Goal: Task Accomplishment & Management: Manage account settings

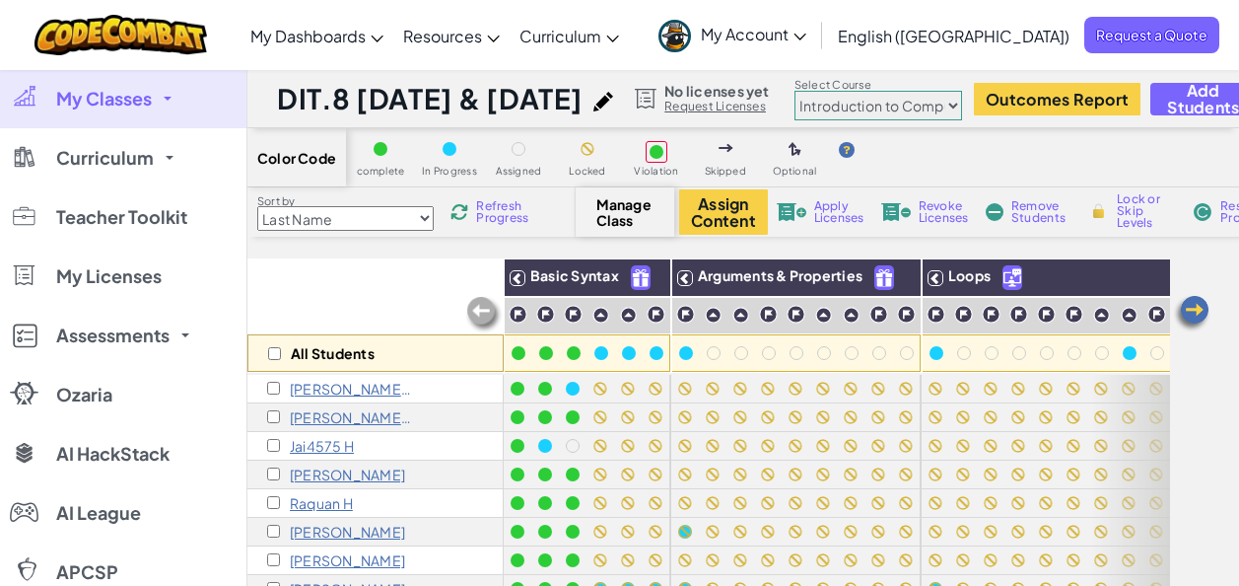
select select "560f1a9f22961295f9427742"
click at [279, 345] on div "All Students" at bounding box center [375, 352] width 256 height 37
click at [277, 358] on input "checkbox" at bounding box center [274, 353] width 13 height 13
checkbox input "true"
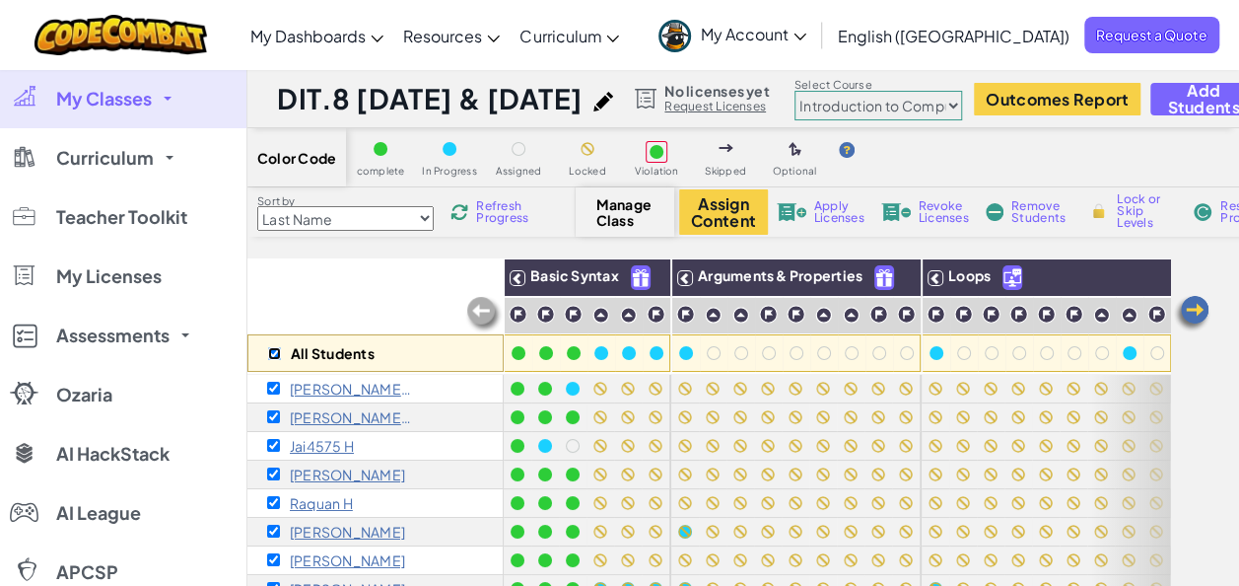
checkbox input "true"
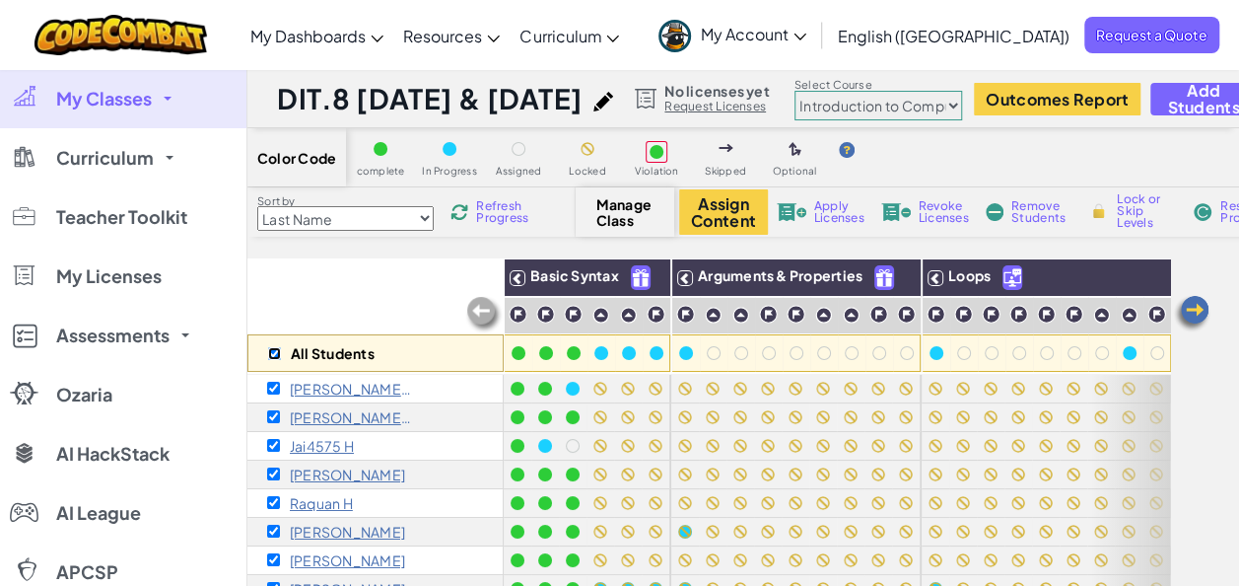
checkbox input "true"
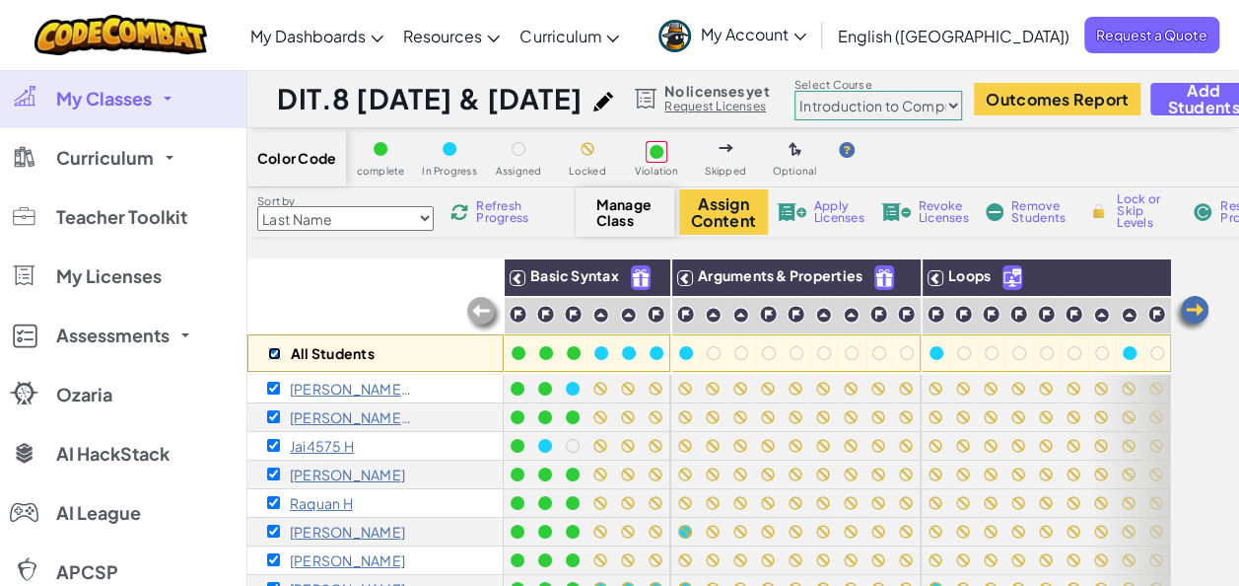
checkbox input "true"
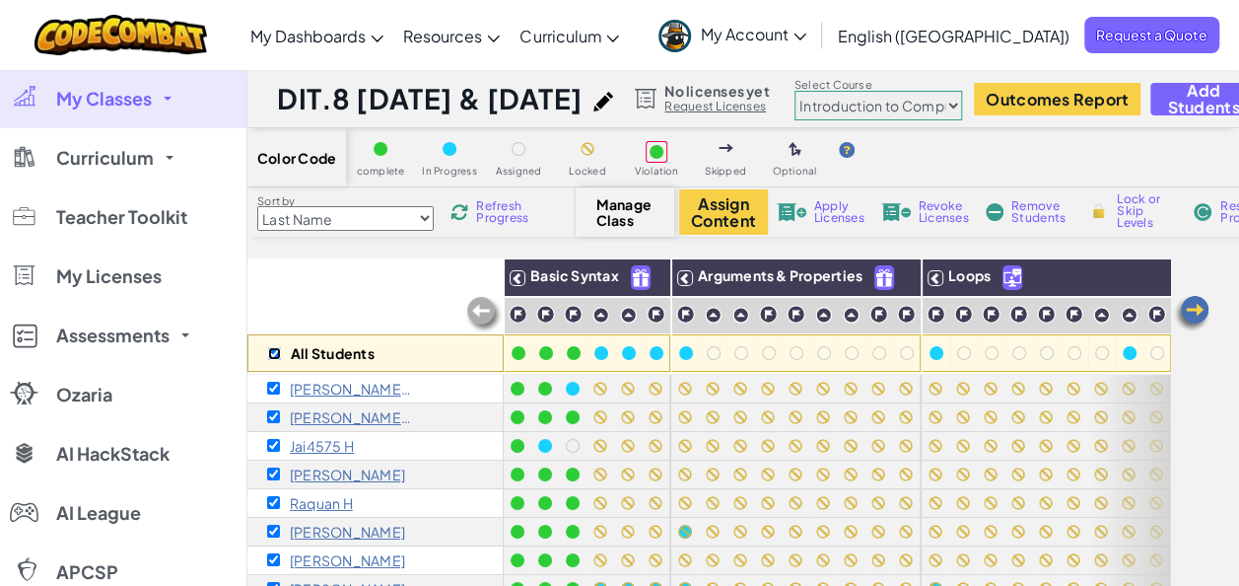
checkbox input "true"
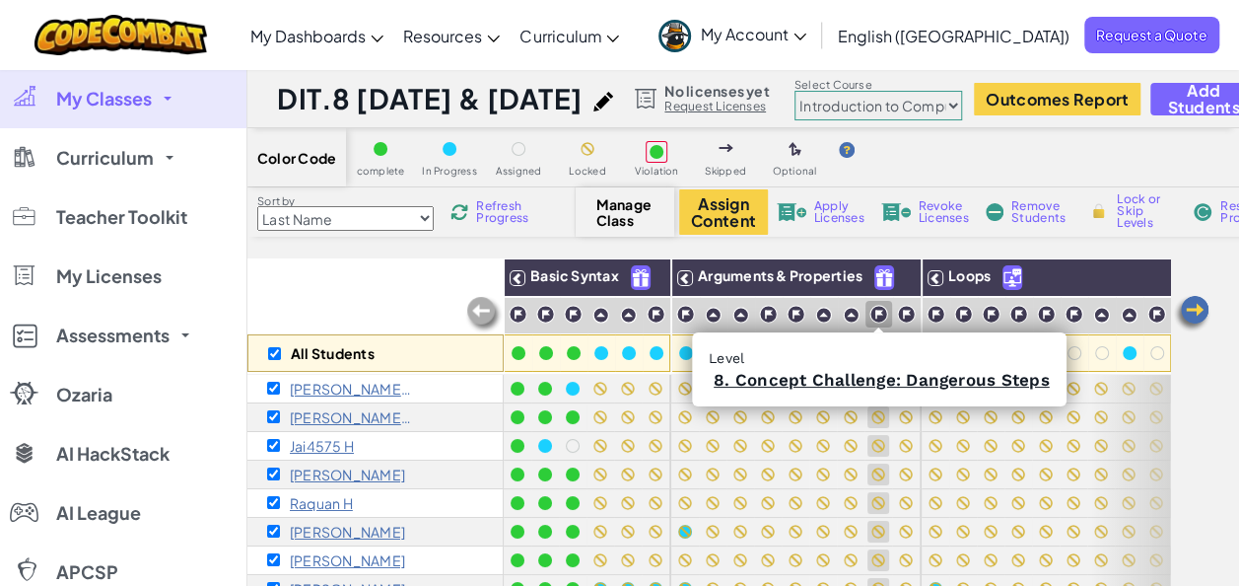
click at [879, 310] on img at bounding box center [879, 314] width 19 height 19
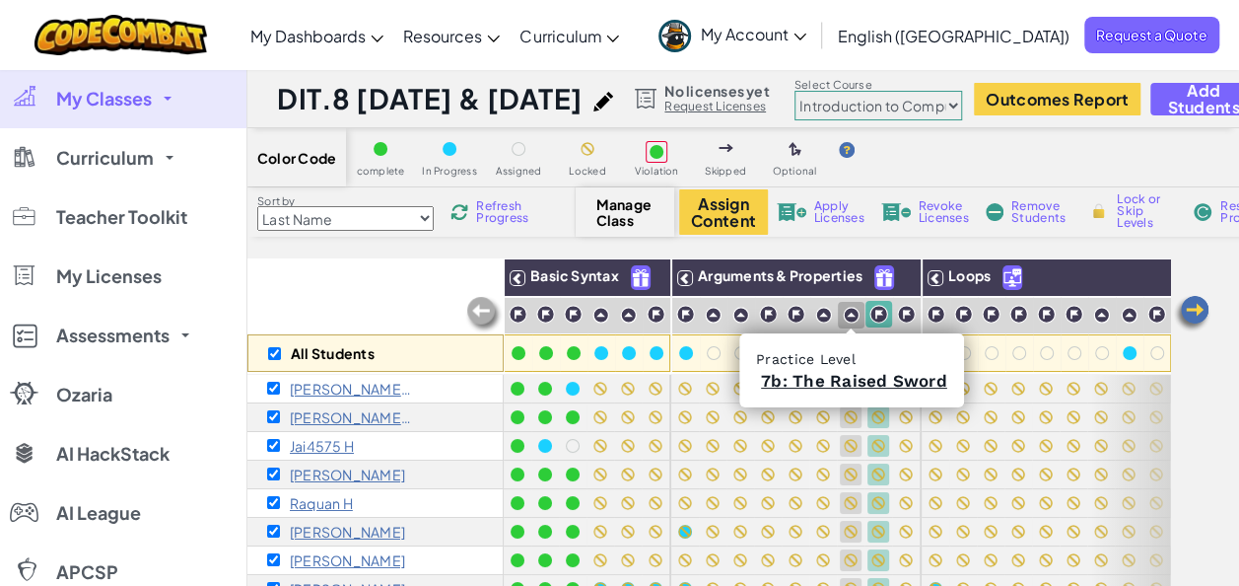
click at [850, 312] on img at bounding box center [851, 315] width 17 height 17
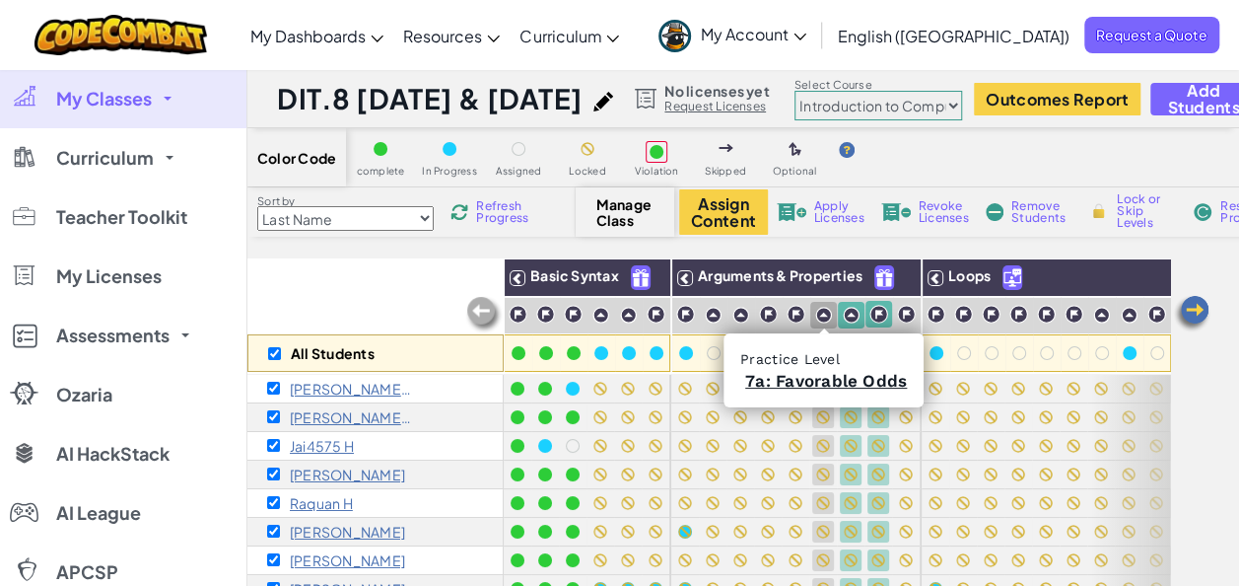
click at [820, 314] on img at bounding box center [823, 315] width 17 height 17
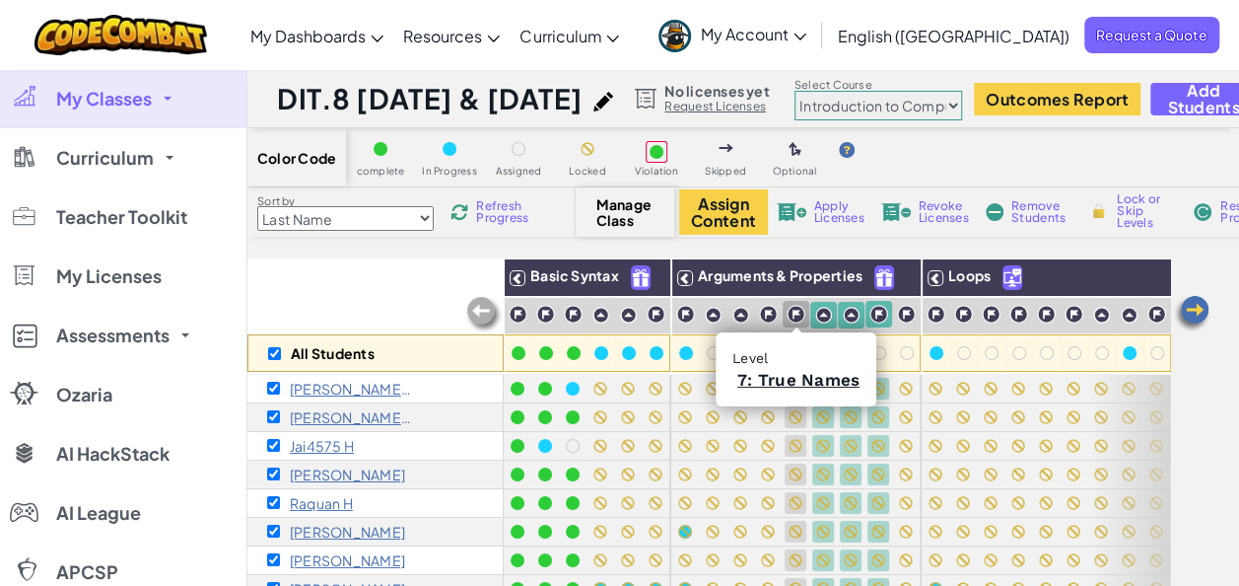
click at [795, 316] on img at bounding box center [796, 314] width 19 height 19
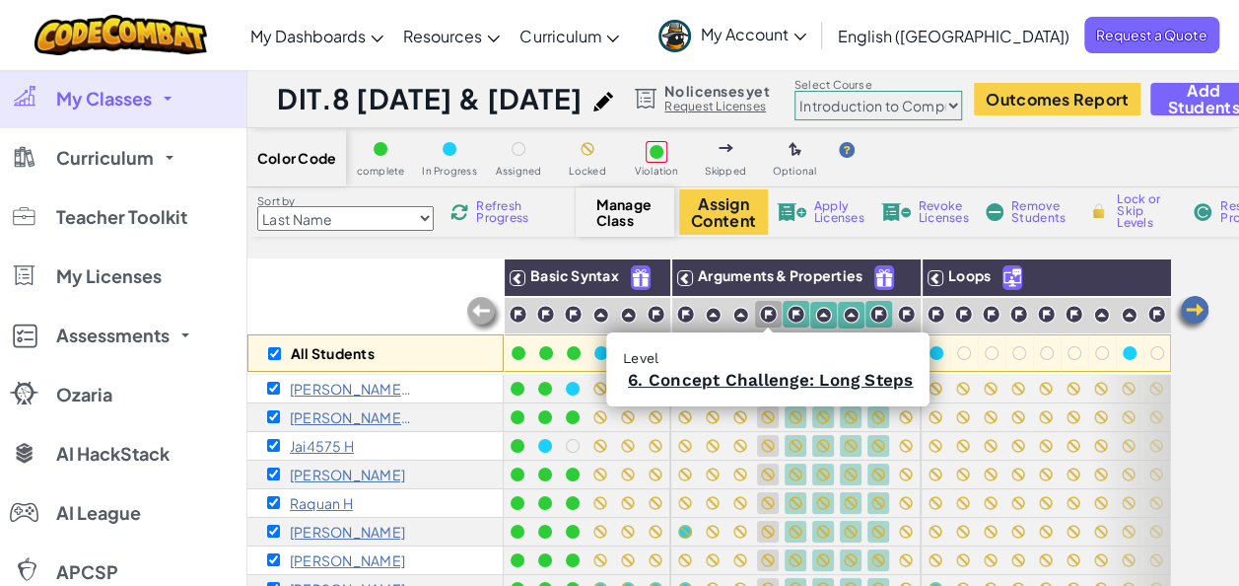
click at [766, 316] on img at bounding box center [768, 314] width 19 height 19
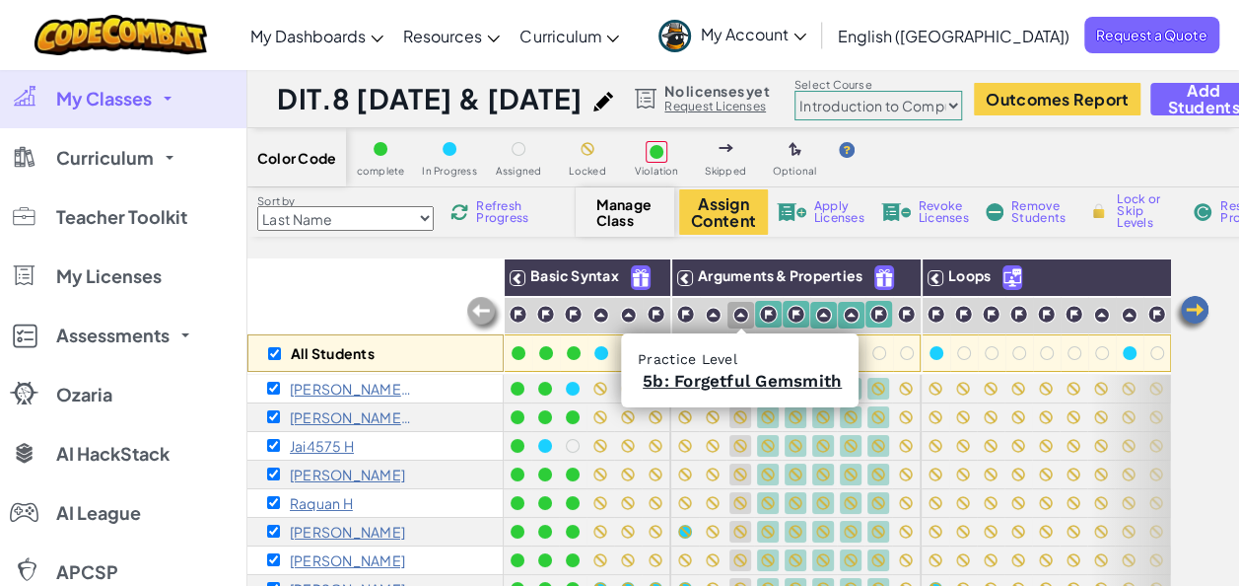
click at [741, 316] on img at bounding box center [741, 315] width 17 height 17
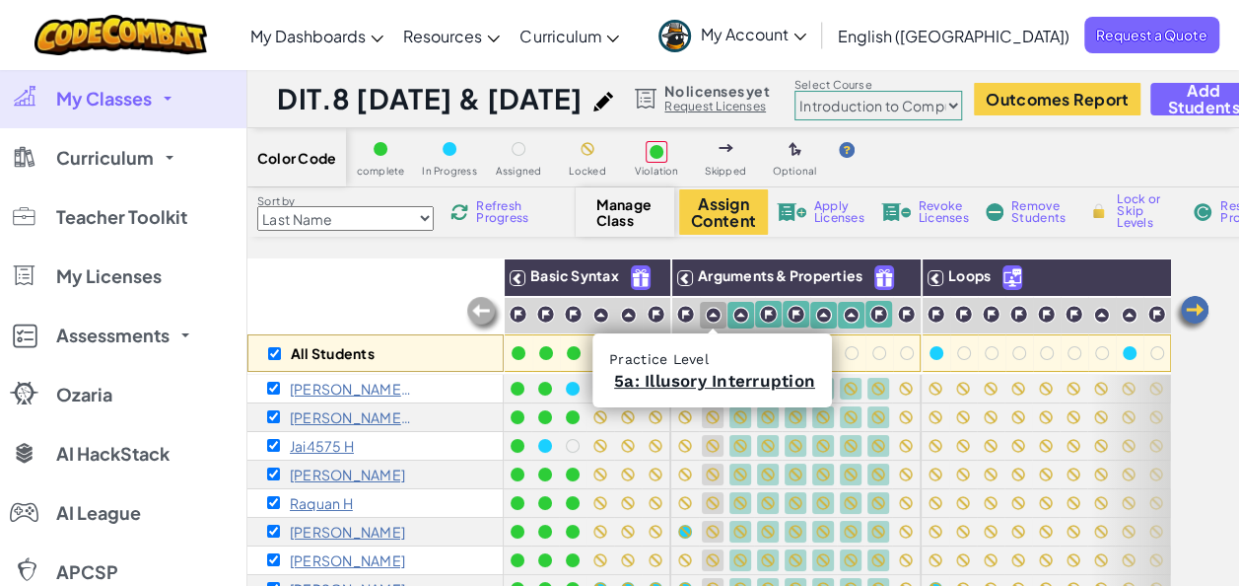
click at [710, 316] on img at bounding box center [713, 315] width 17 height 17
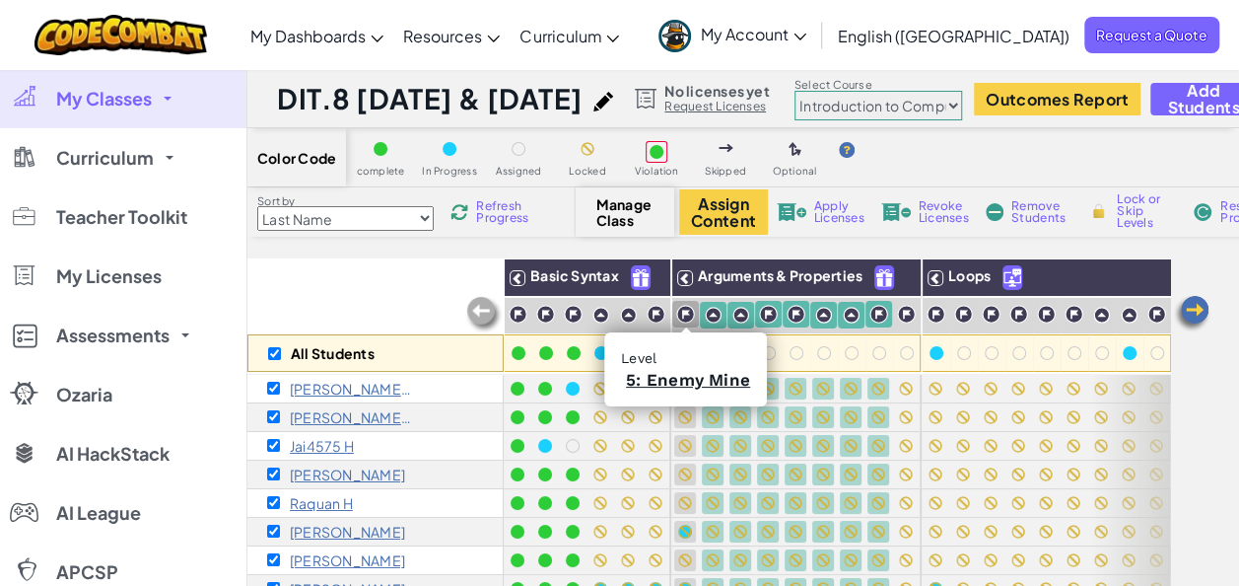
click at [679, 316] on img at bounding box center [685, 314] width 19 height 19
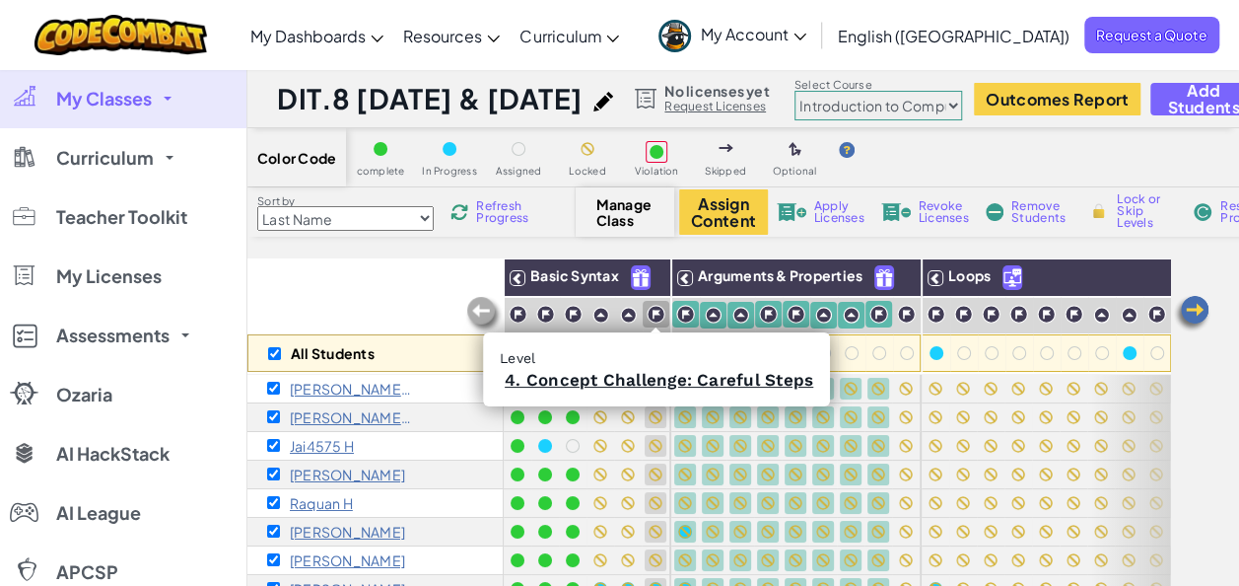
click at [661, 314] on img at bounding box center [656, 314] width 19 height 19
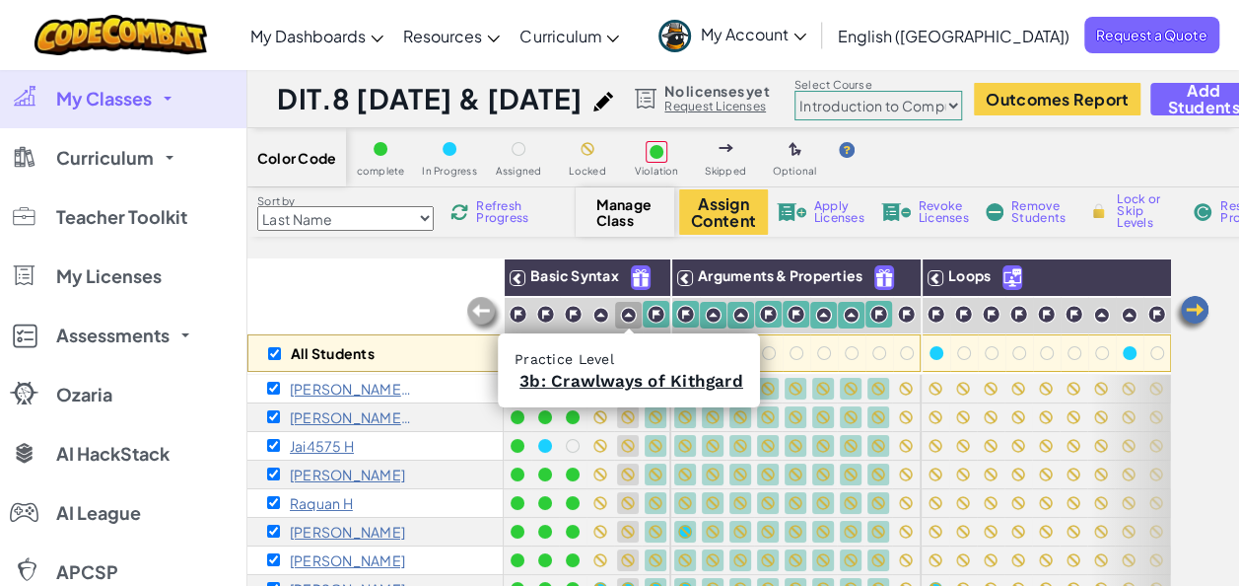
click at [629, 317] on img at bounding box center [628, 315] width 17 height 17
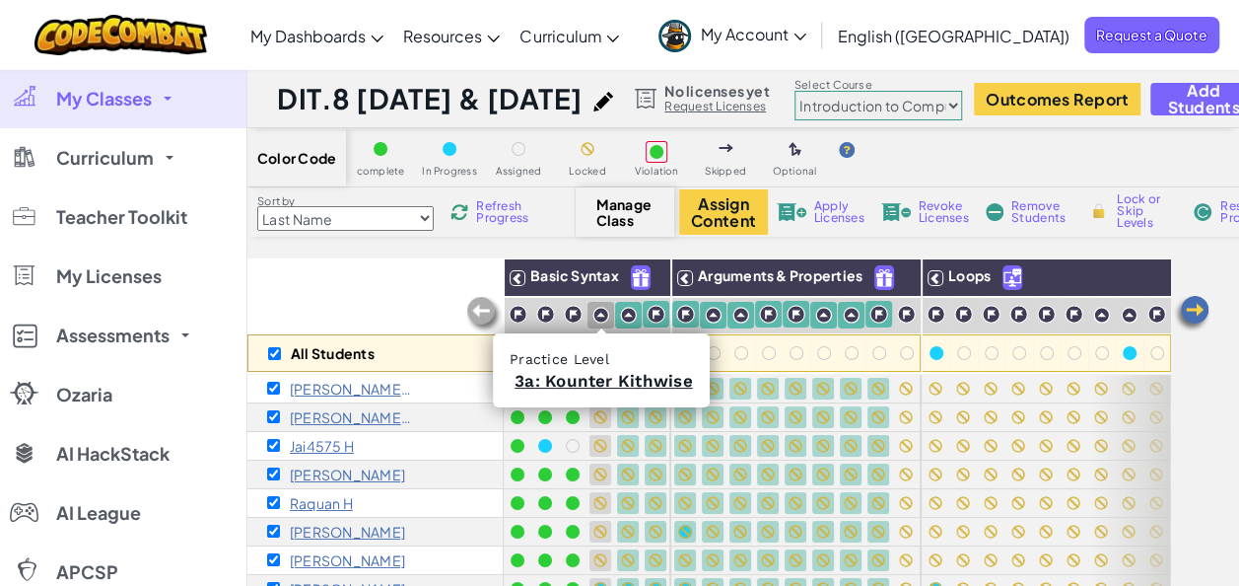
click at [600, 316] on img at bounding box center [601, 315] width 17 height 17
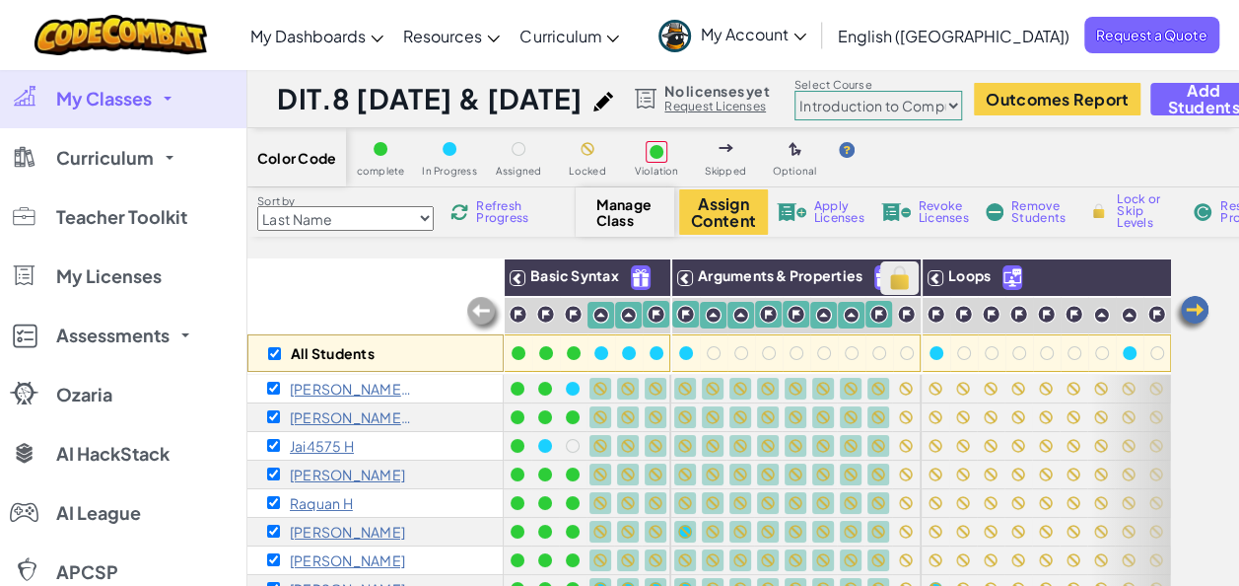
click at [905, 280] on img at bounding box center [899, 278] width 35 height 30
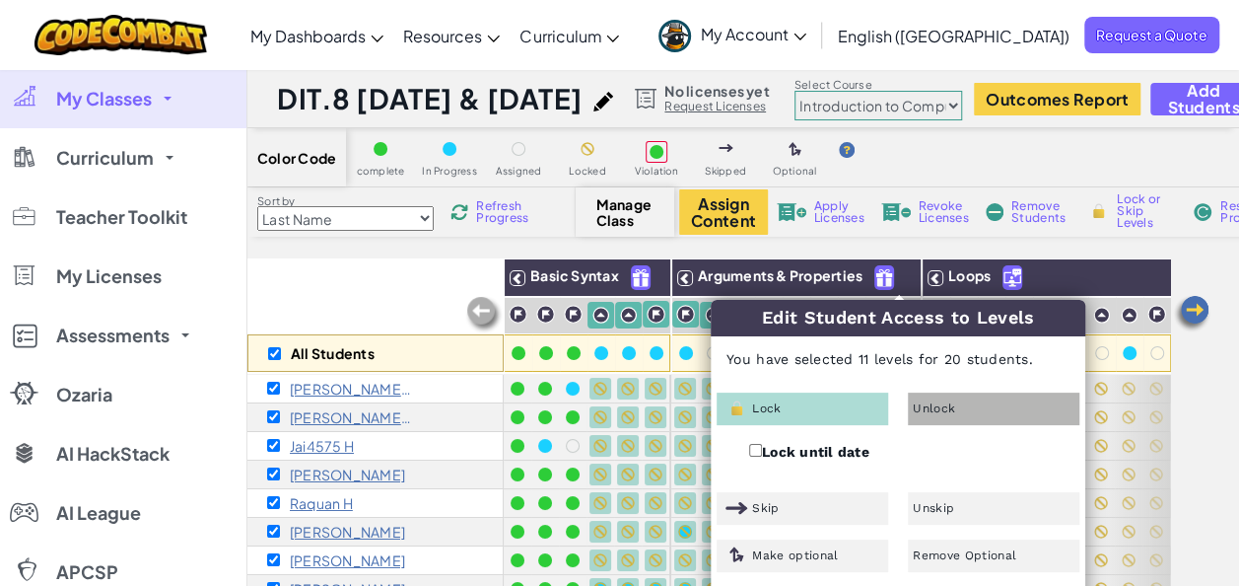
click at [948, 404] on span "Unlock" at bounding box center [934, 408] width 42 height 12
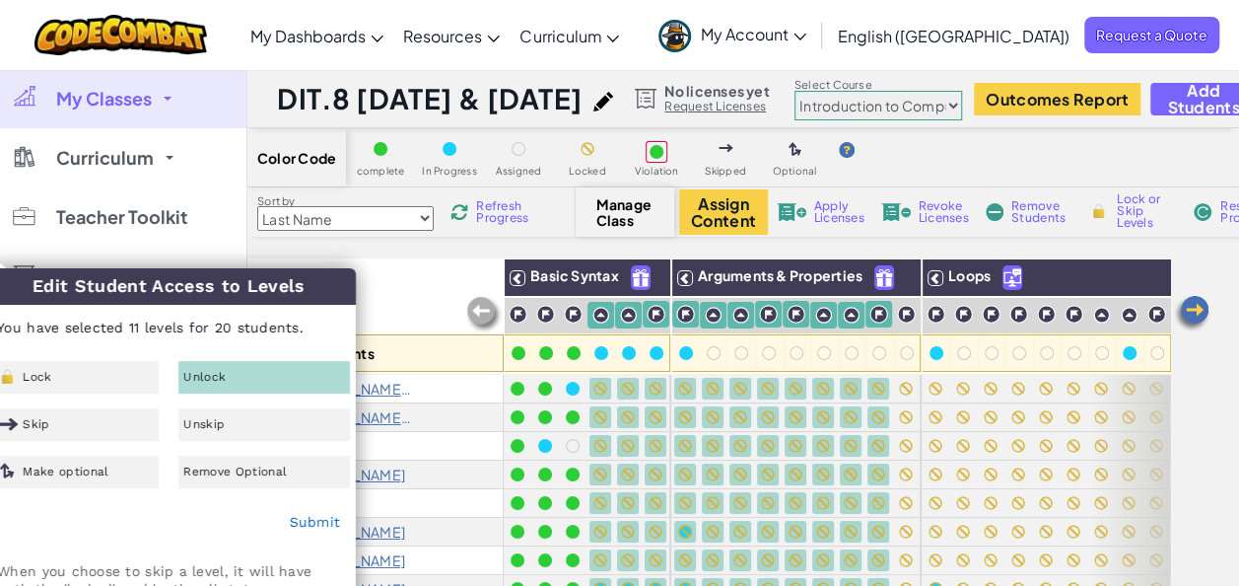
click at [257, 384] on div "Unlock" at bounding box center [264, 377] width 172 height 33
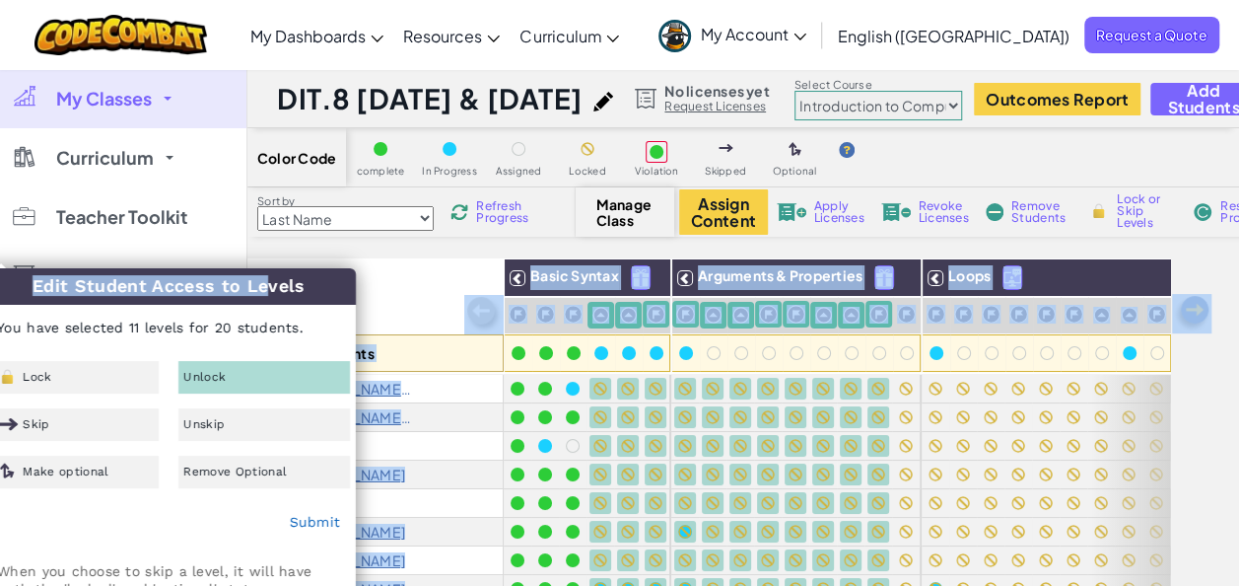
drag, startPoint x: 224, startPoint y: 286, endPoint x: 321, endPoint y: 245, distance: 106.0
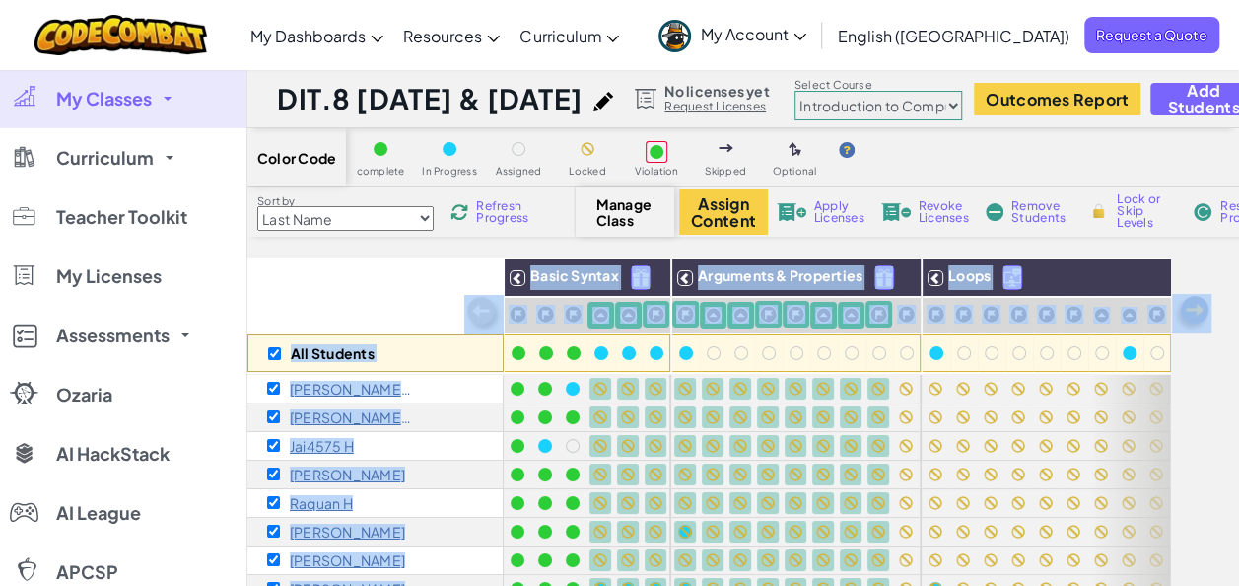
drag, startPoint x: 321, startPoint y: 245, endPoint x: 383, endPoint y: 291, distance: 76.7
click at [383, 291] on div "All Students" at bounding box center [375, 315] width 256 height 114
click at [447, 407] on div "[PERSON_NAME] c" at bounding box center [375, 417] width 256 height 29
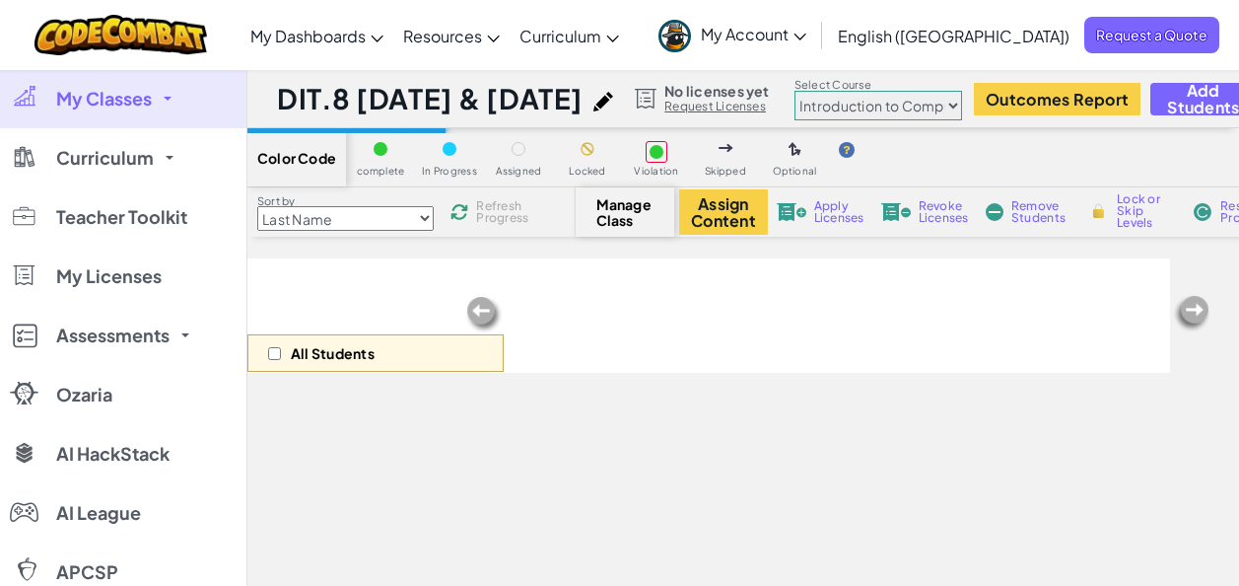
select select "560f1a9f22961295f9427742"
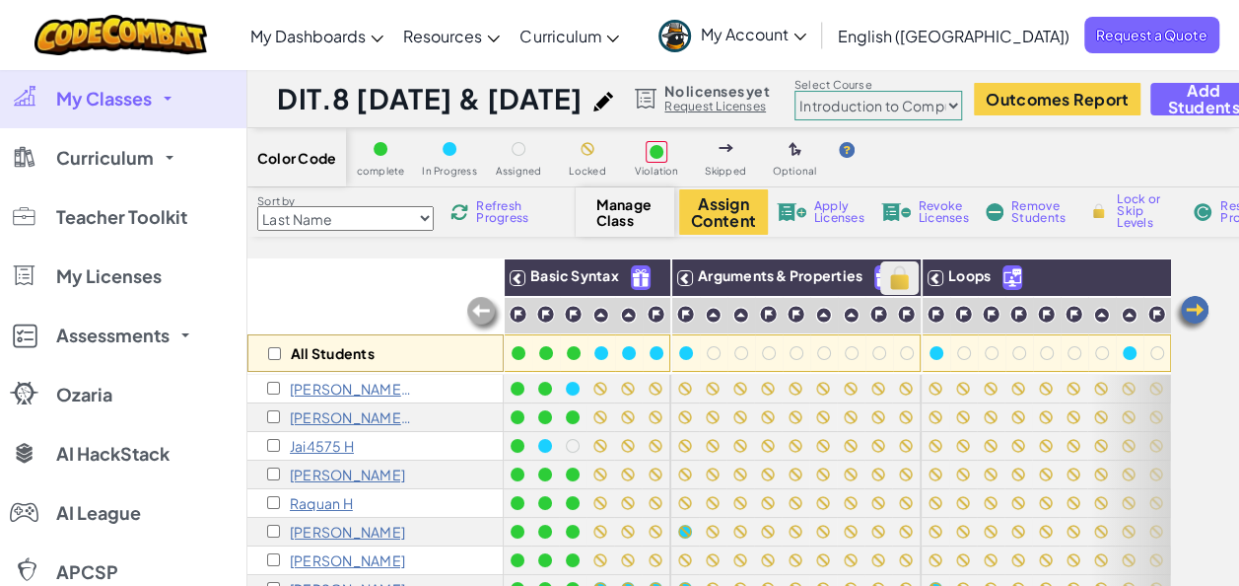
click at [907, 280] on img at bounding box center [899, 278] width 35 height 30
checkbox input "true"
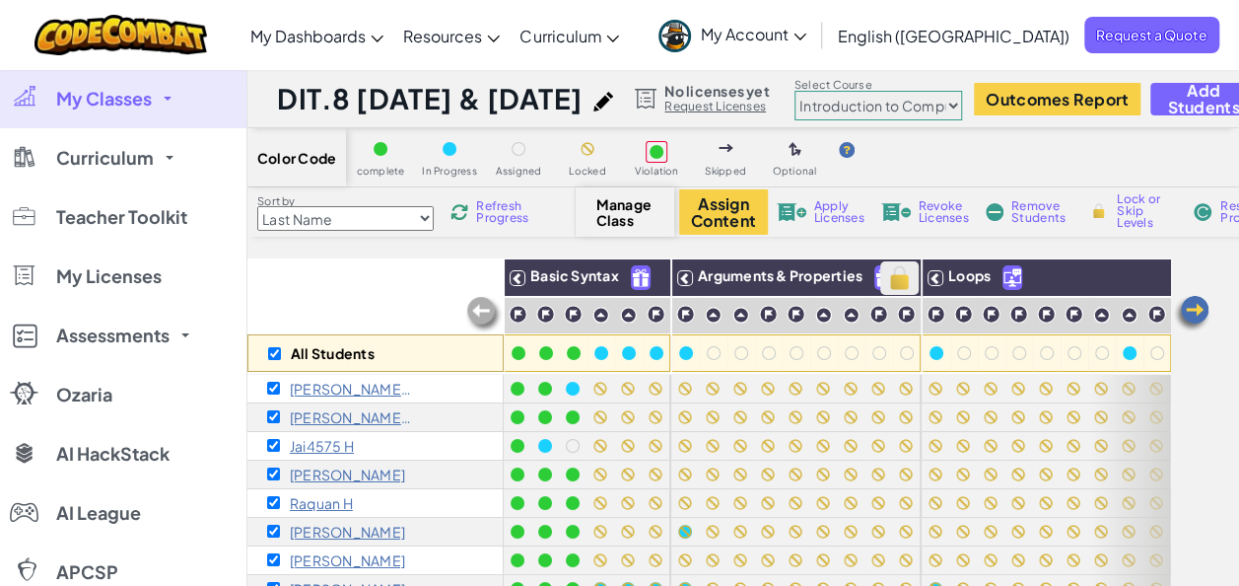
checkbox input "true"
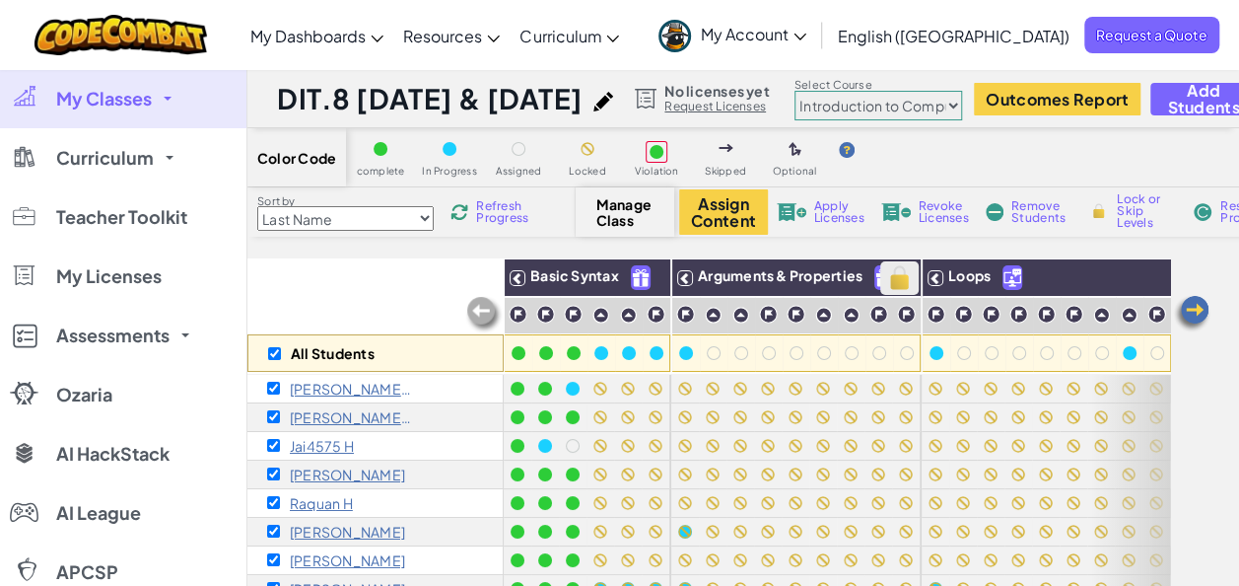
checkbox input "true"
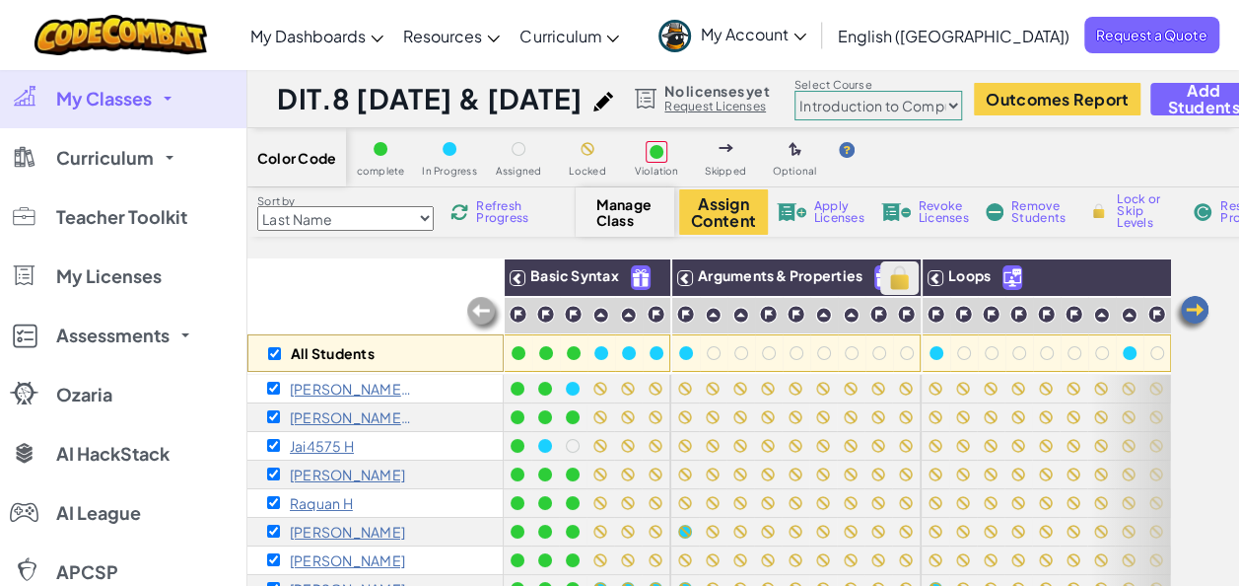
checkbox input "true"
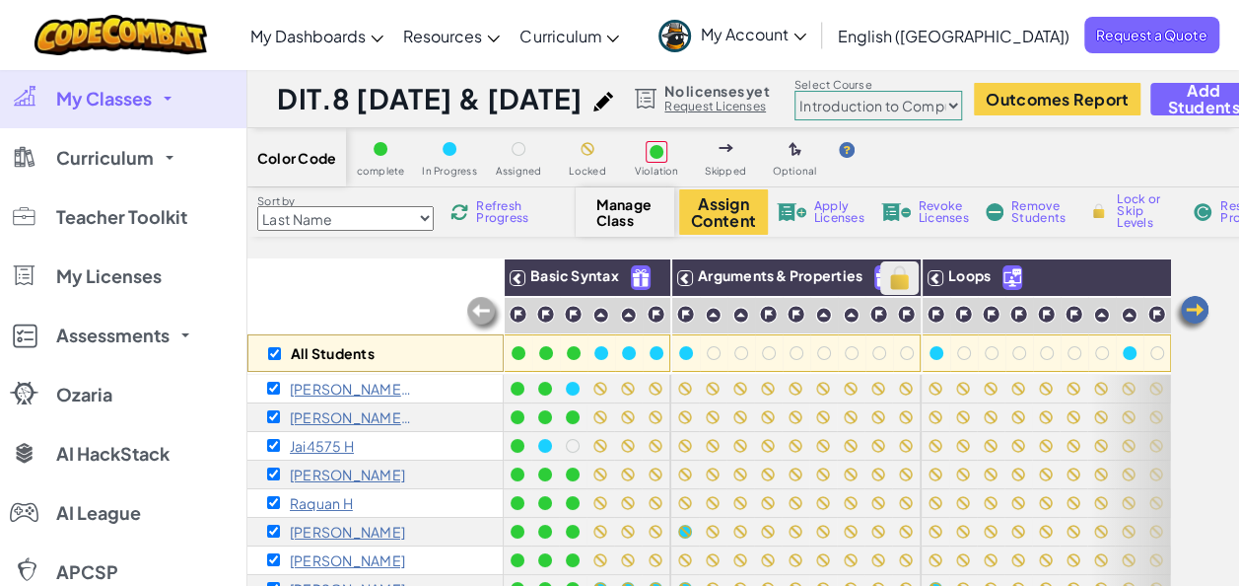
checkbox input "true"
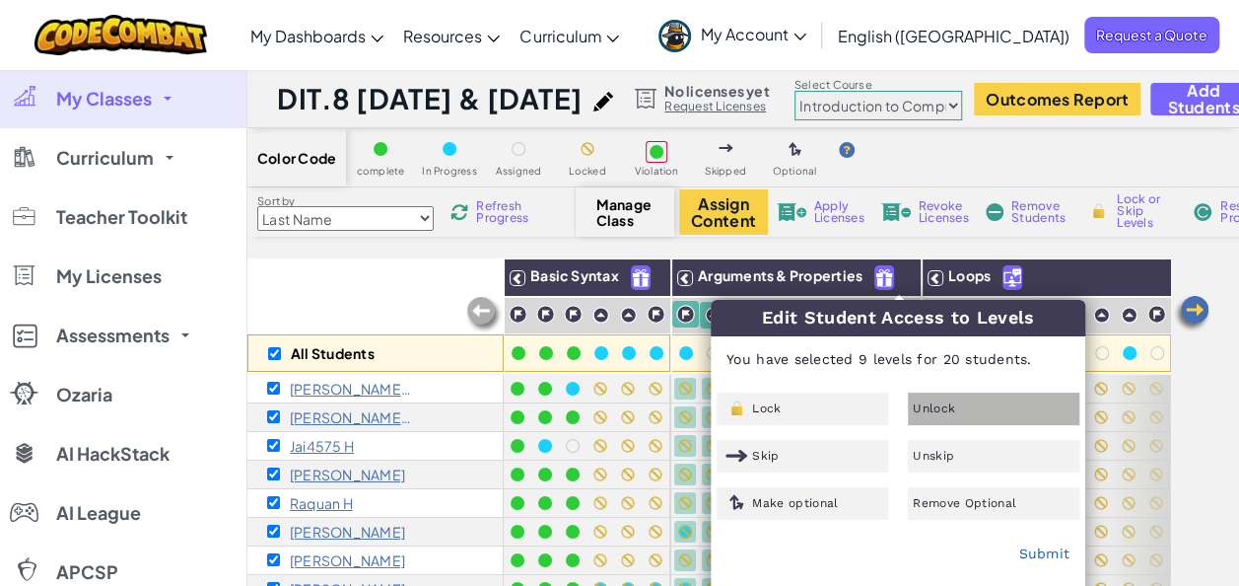
click at [937, 417] on div "Unlock" at bounding box center [994, 408] width 172 height 33
click at [1035, 551] on link "Submit" at bounding box center [1043, 553] width 51 height 16
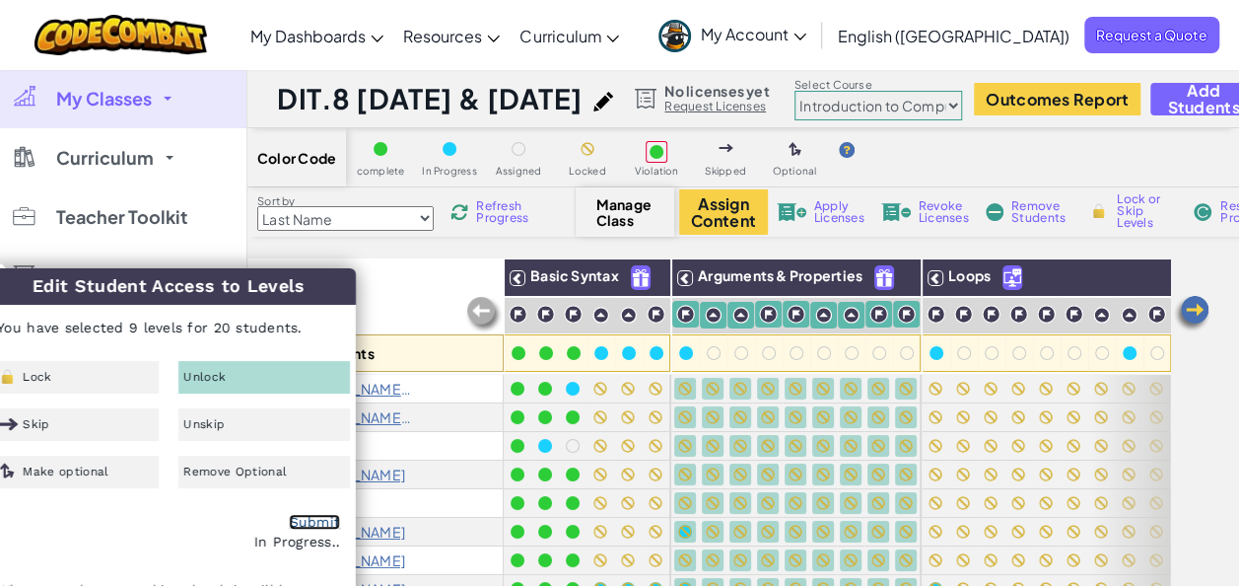
checkbox input "false"
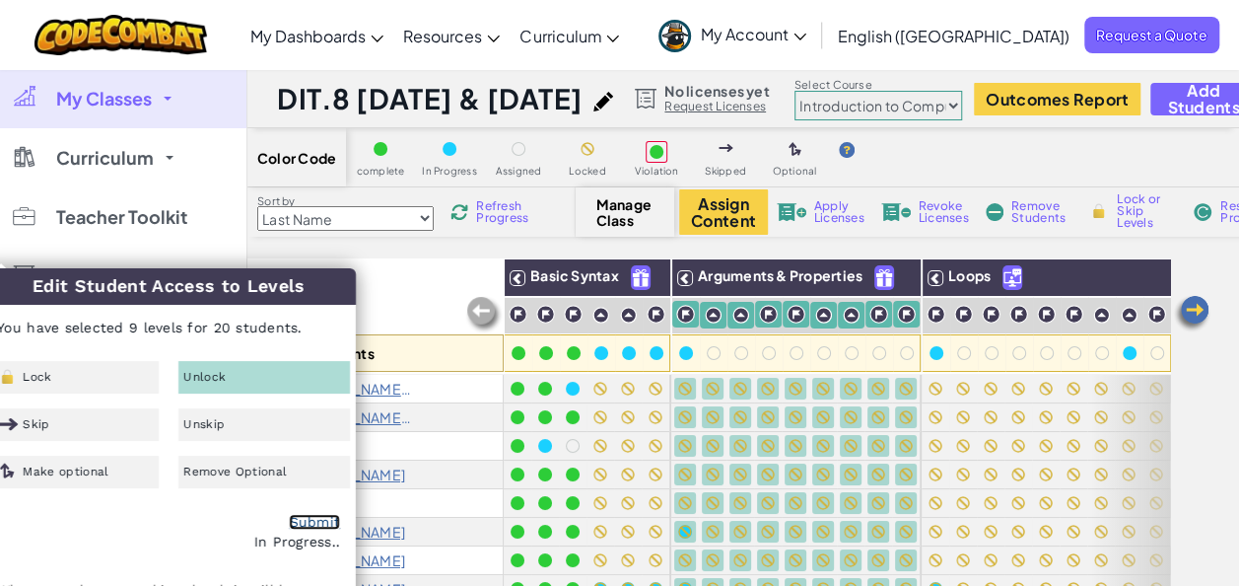
checkbox input "false"
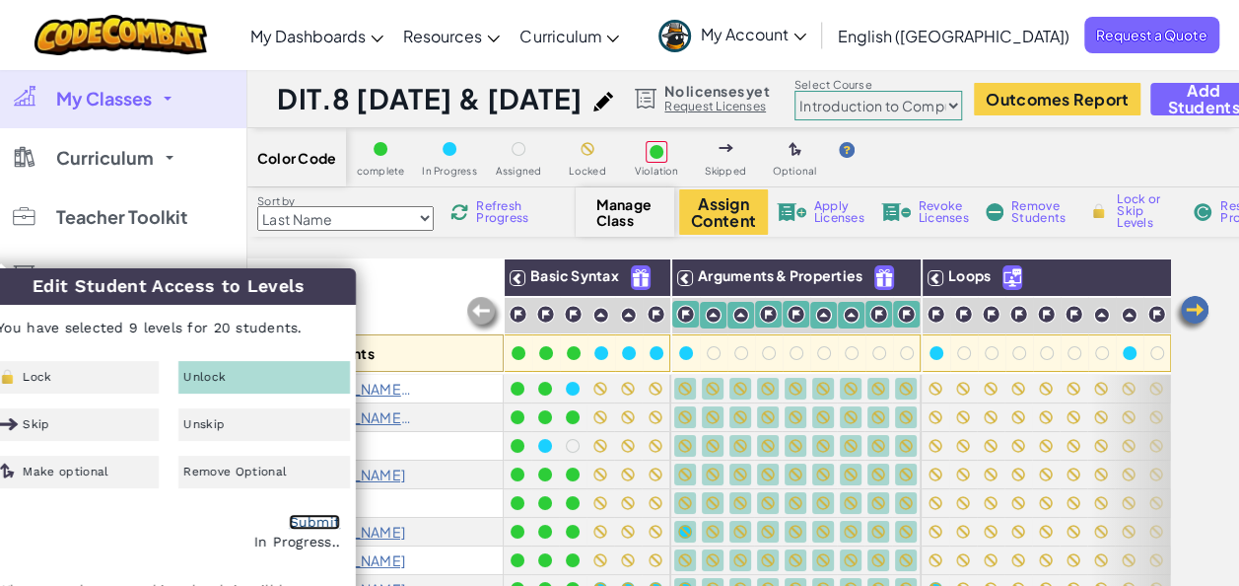
checkbox input "false"
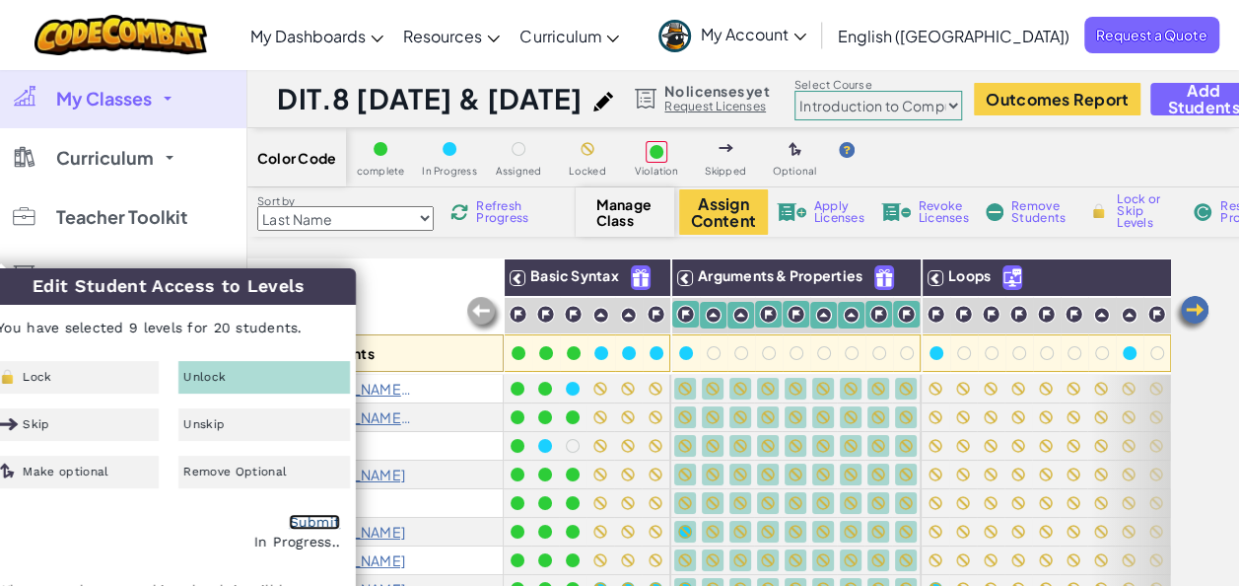
checkbox input "false"
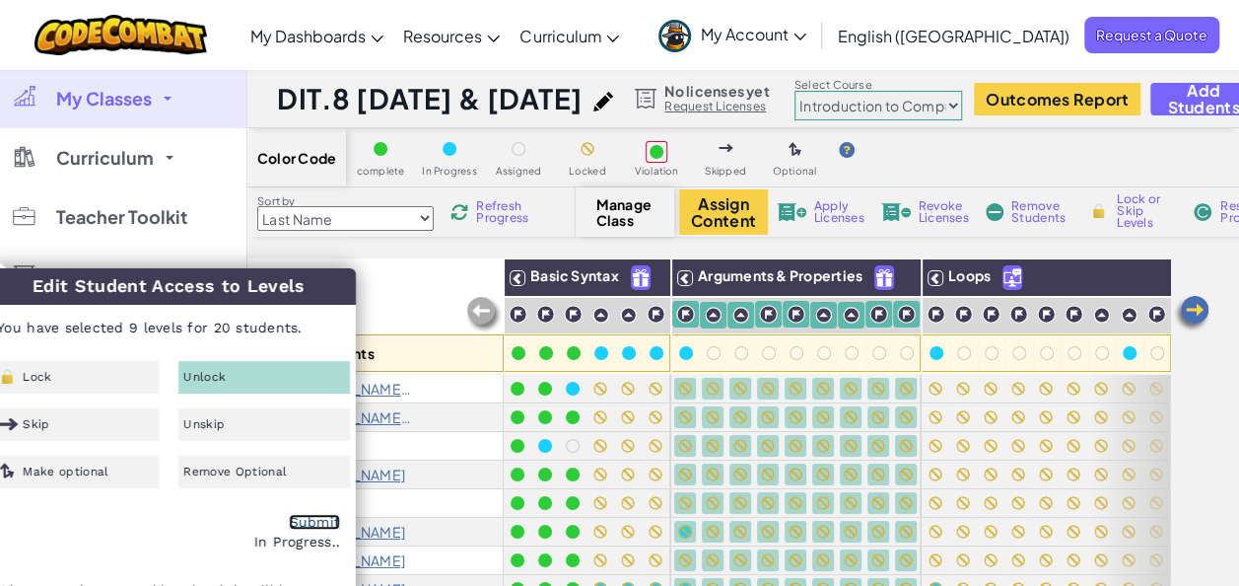
checkbox input "false"
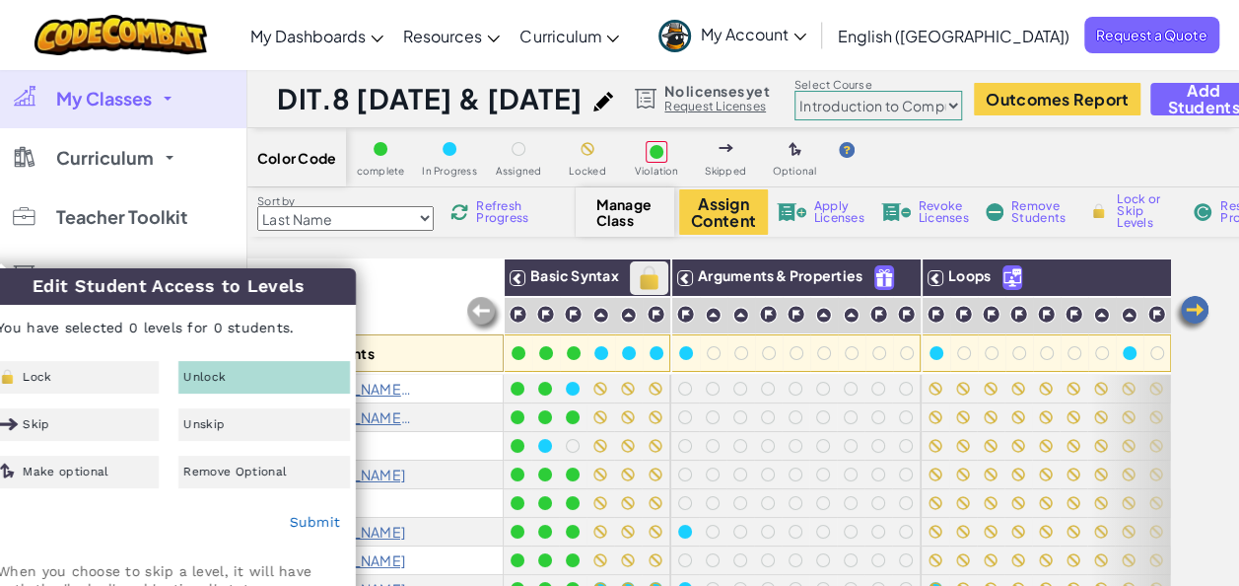
click at [654, 279] on img at bounding box center [649, 278] width 35 height 30
checkbox input "false"
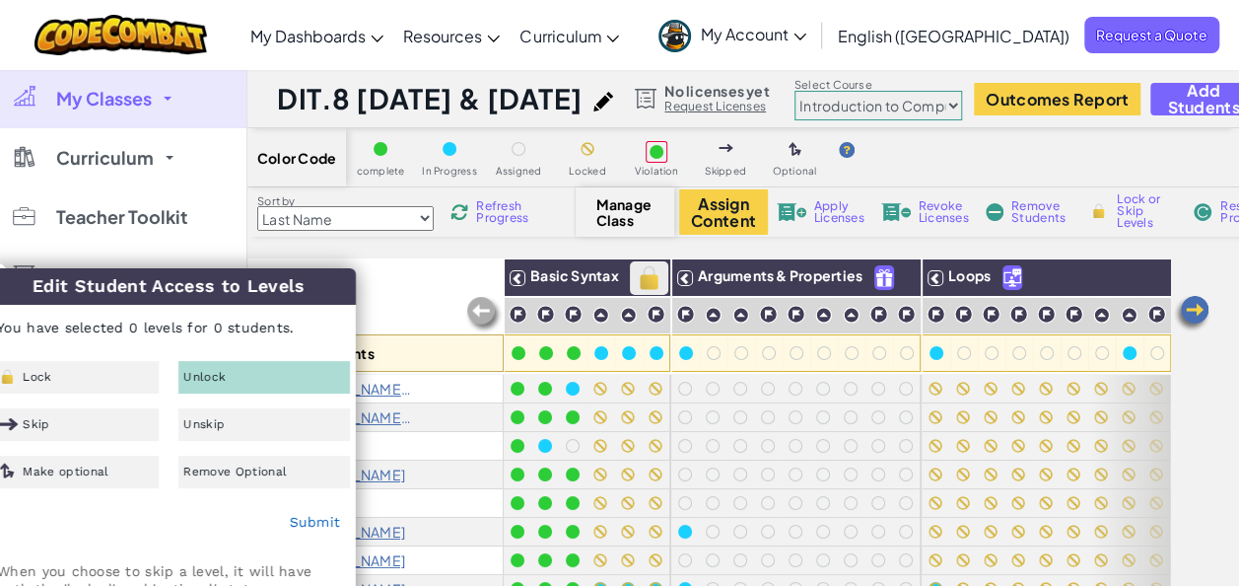
checkbox input "false"
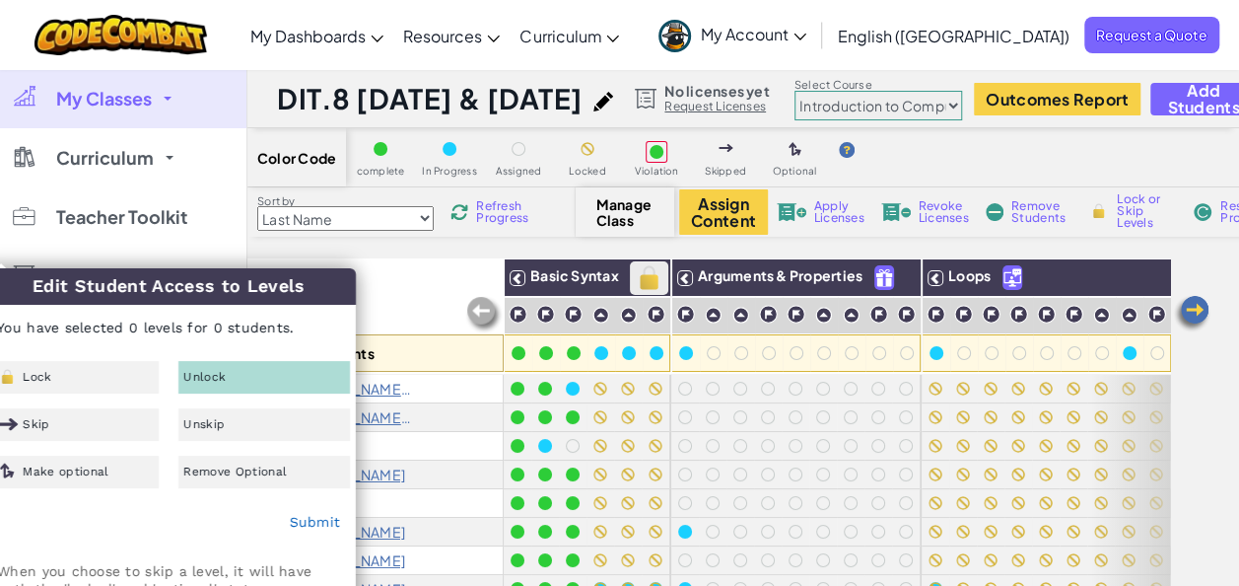
checkbox input "false"
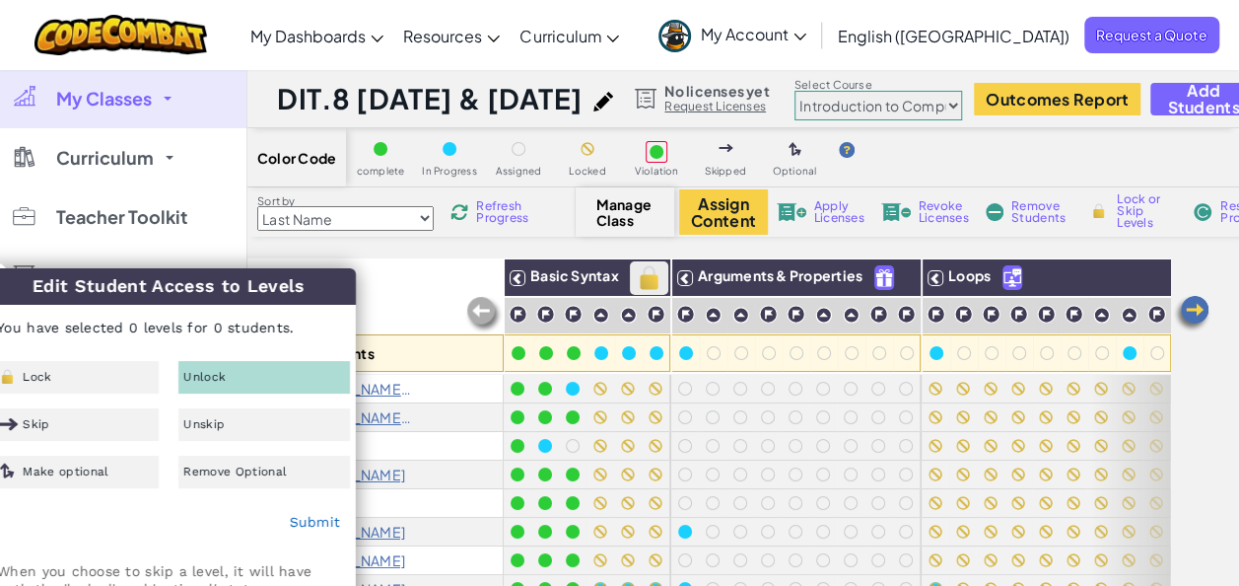
checkbox input "false"
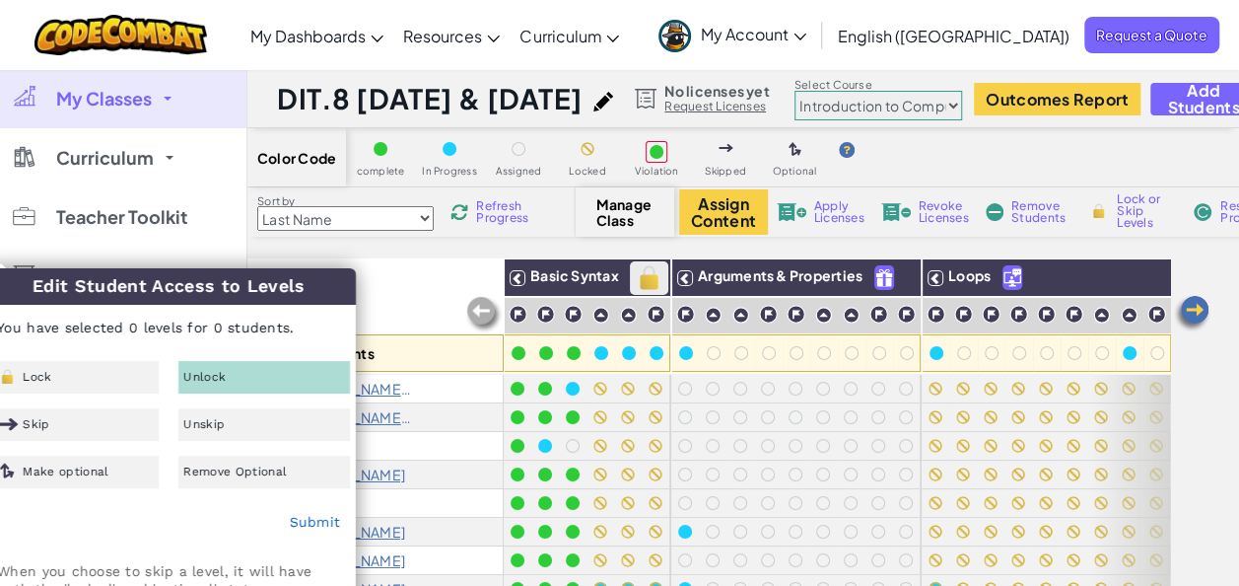
checkbox input "false"
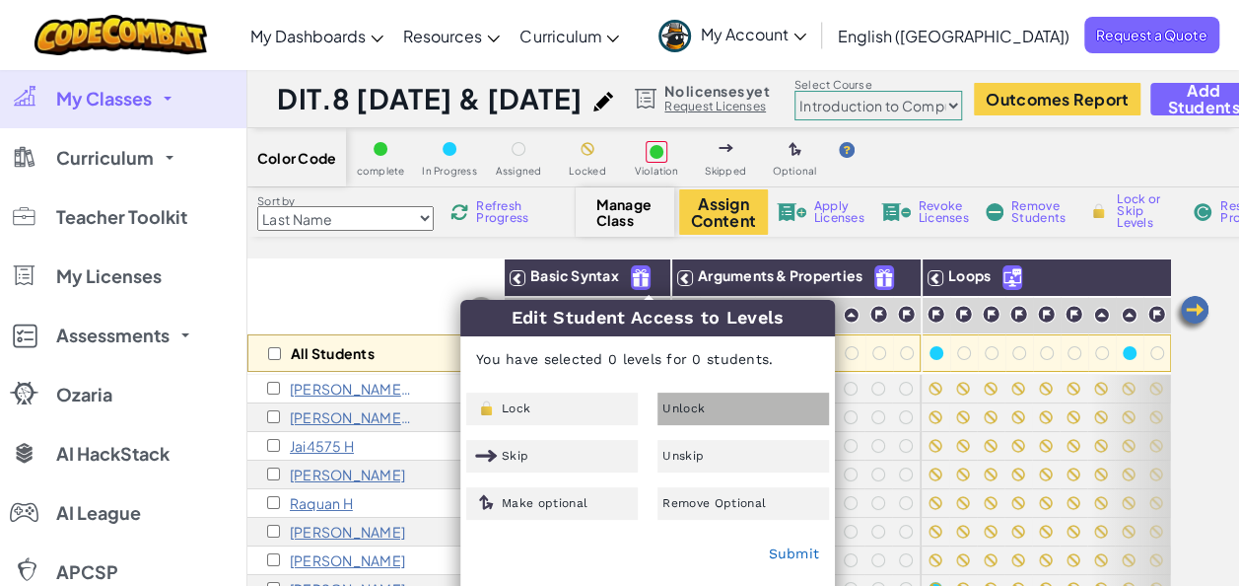
click at [693, 412] on span "Unlock" at bounding box center [684, 408] width 42 height 12
click at [802, 558] on link "Submit" at bounding box center [793, 553] width 51 height 16
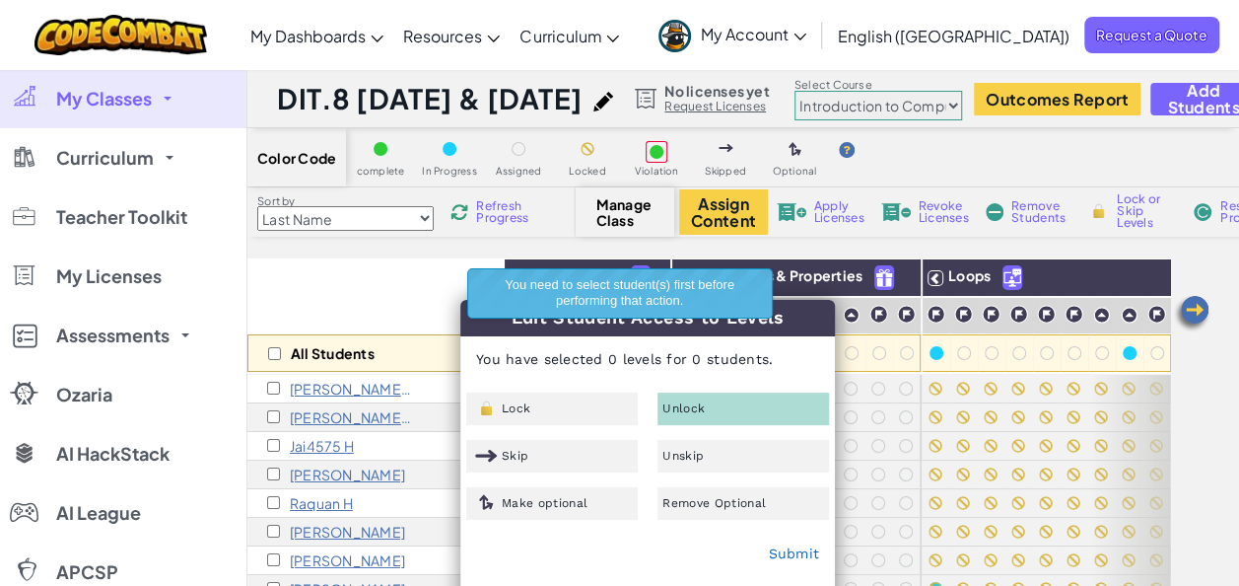
click at [291, 353] on p "All Students" at bounding box center [333, 353] width 84 height 16
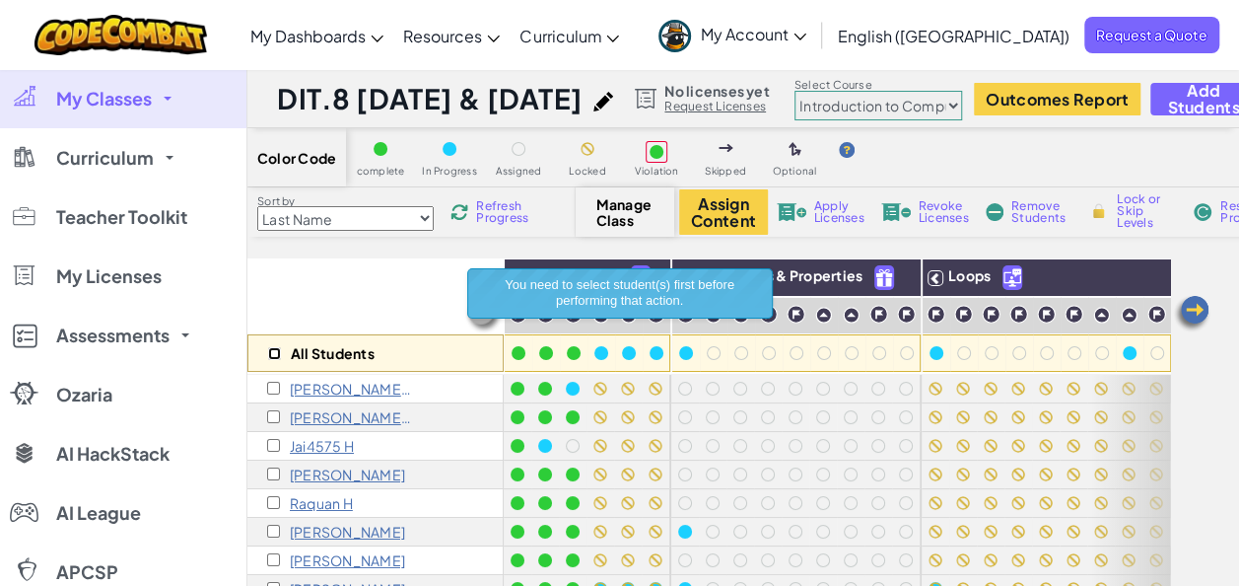
click at [274, 352] on input "checkbox" at bounding box center [274, 353] width 13 height 13
checkbox input "true"
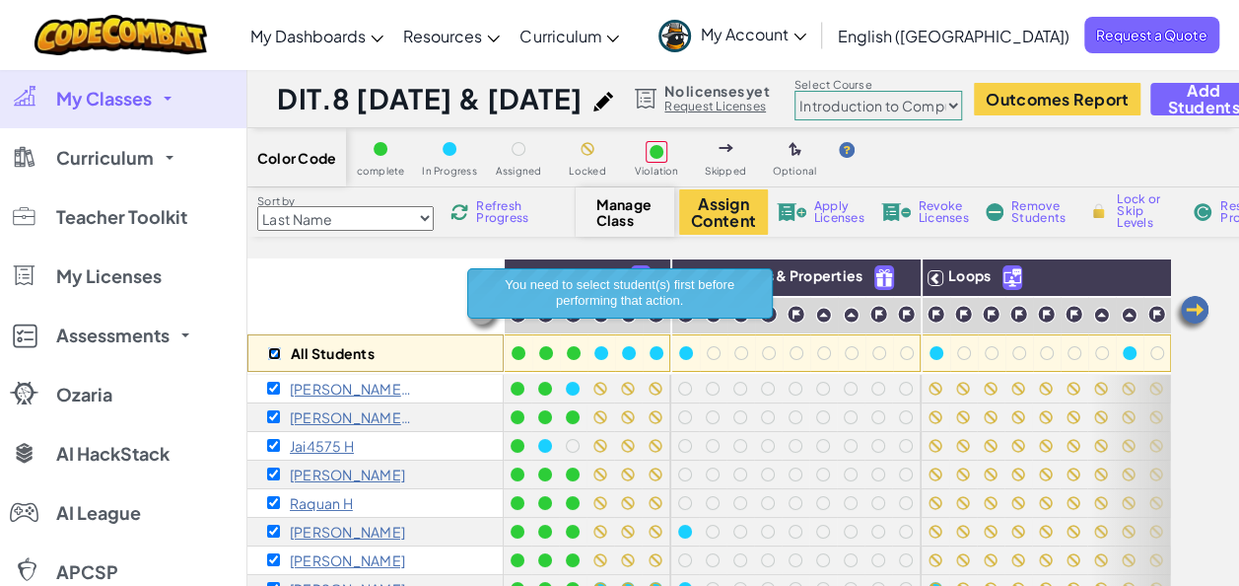
checkbox input "true"
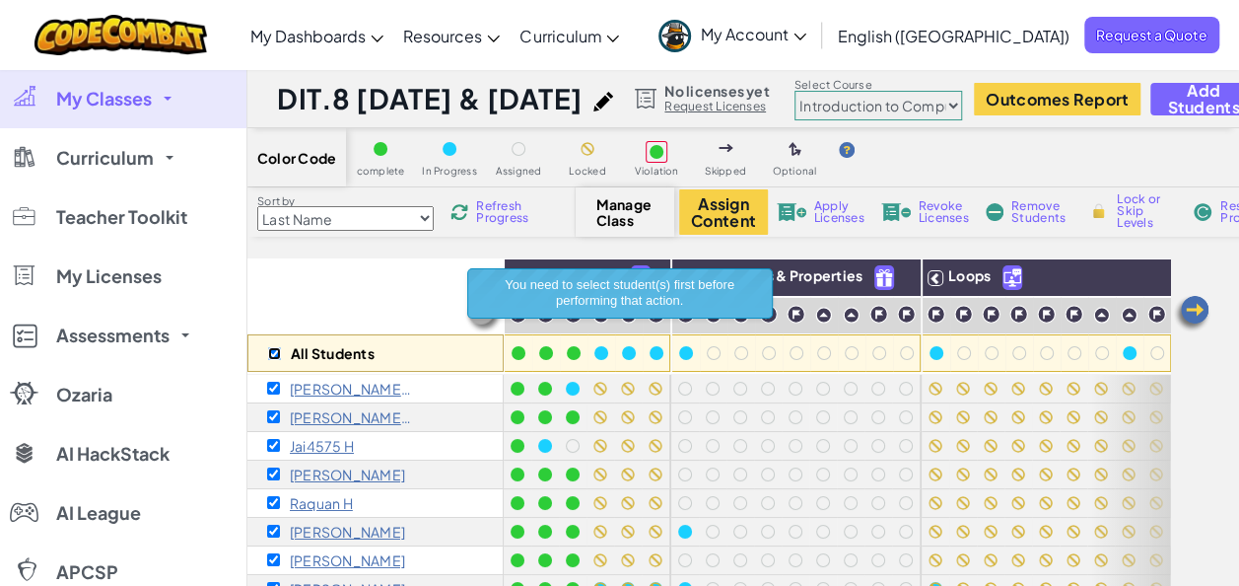
checkbox input "true"
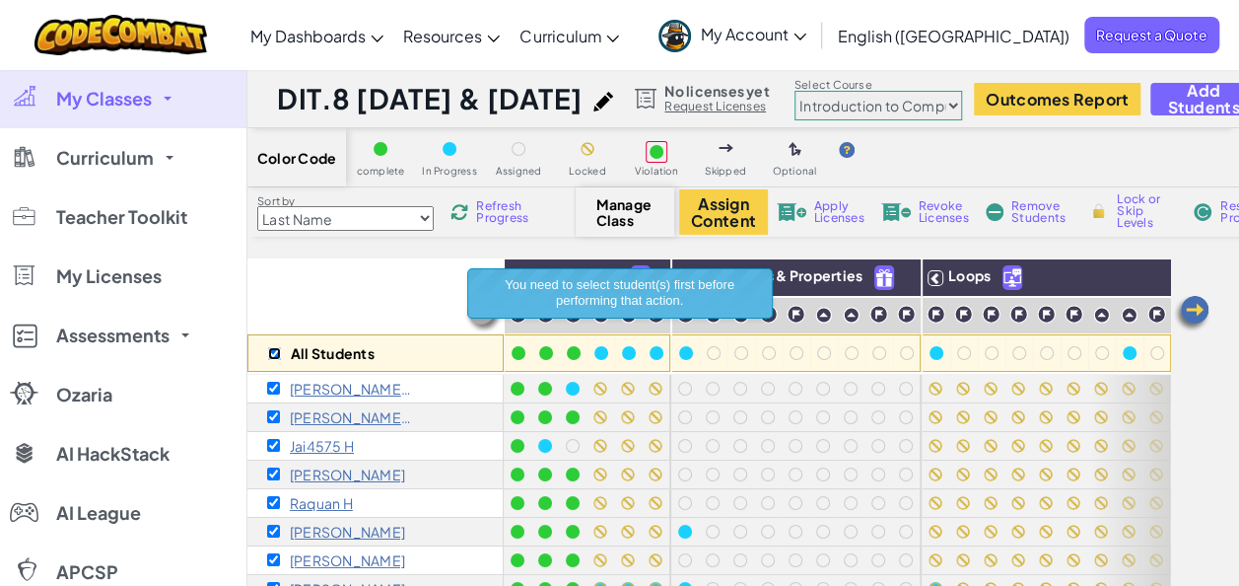
checkbox input "true"
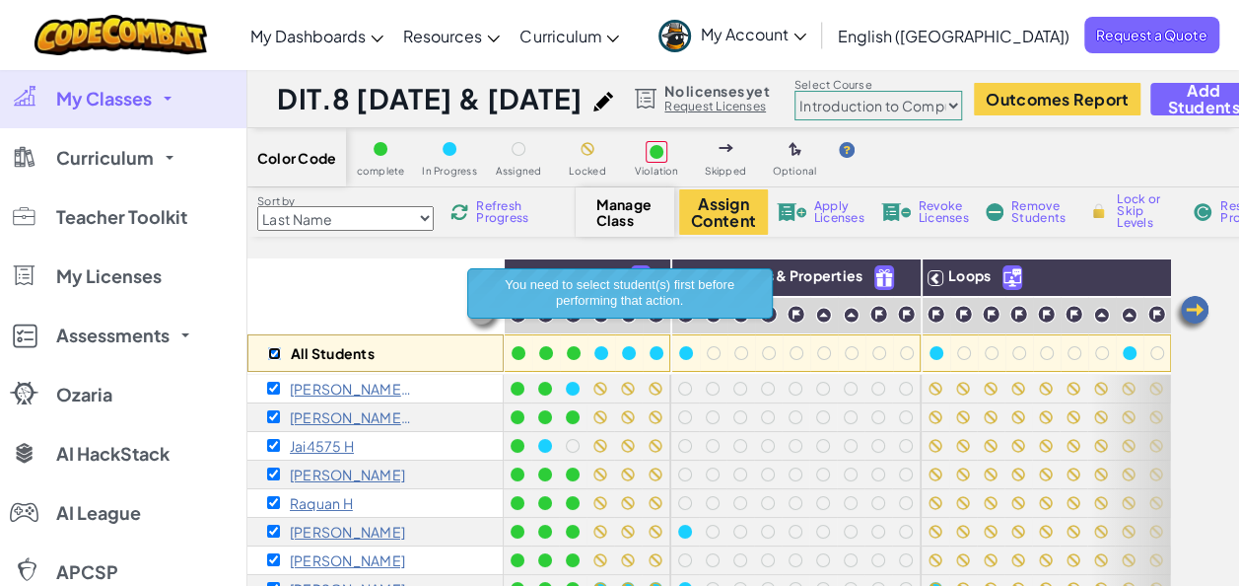
checkbox input "true"
click at [659, 266] on img at bounding box center [649, 278] width 35 height 30
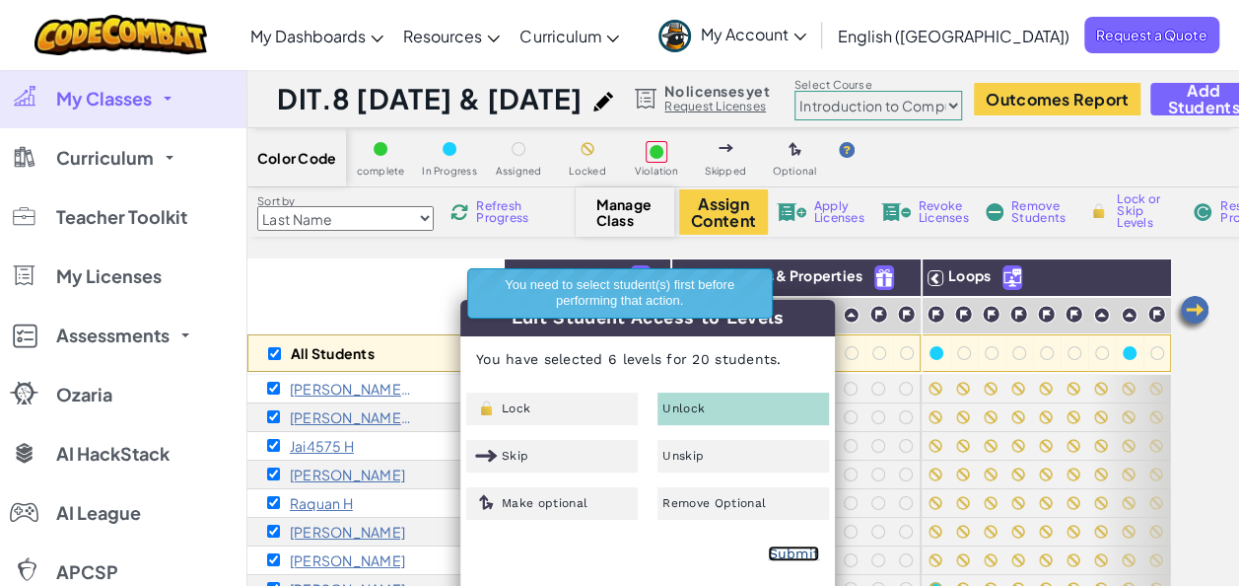
click at [791, 552] on link "Submit" at bounding box center [793, 553] width 51 height 16
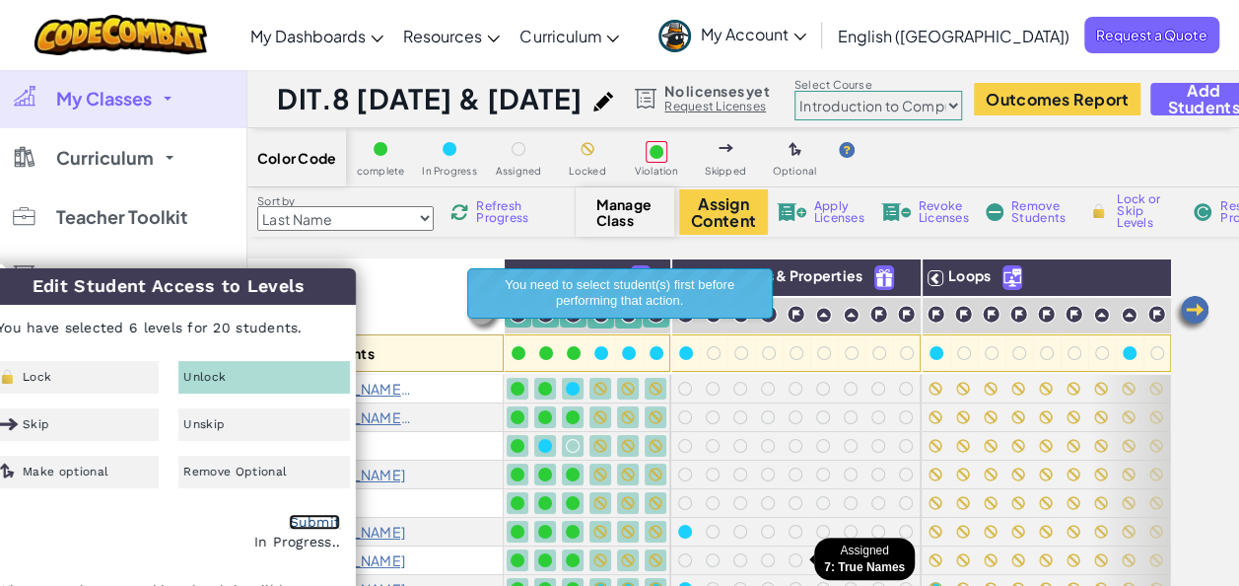
checkbox input "false"
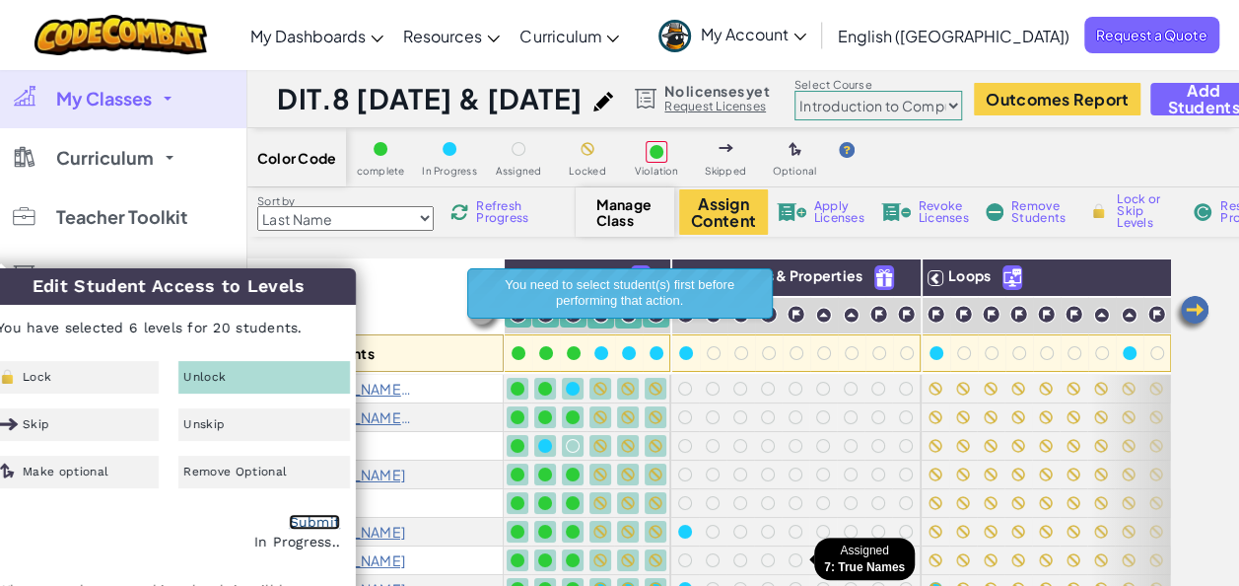
checkbox input "false"
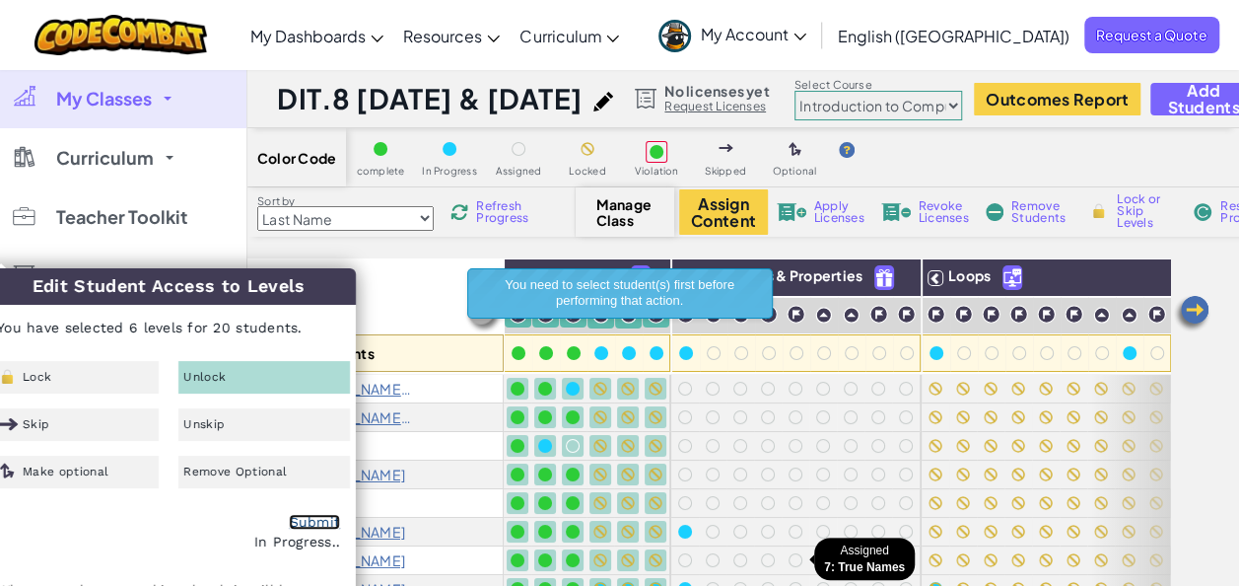
checkbox input "false"
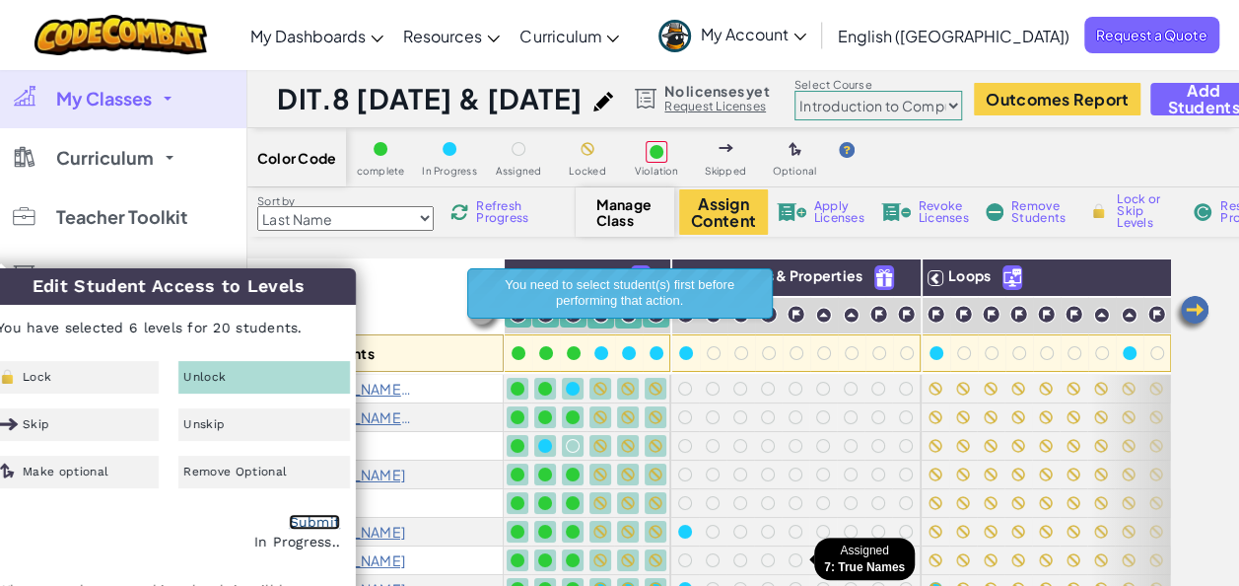
checkbox input "false"
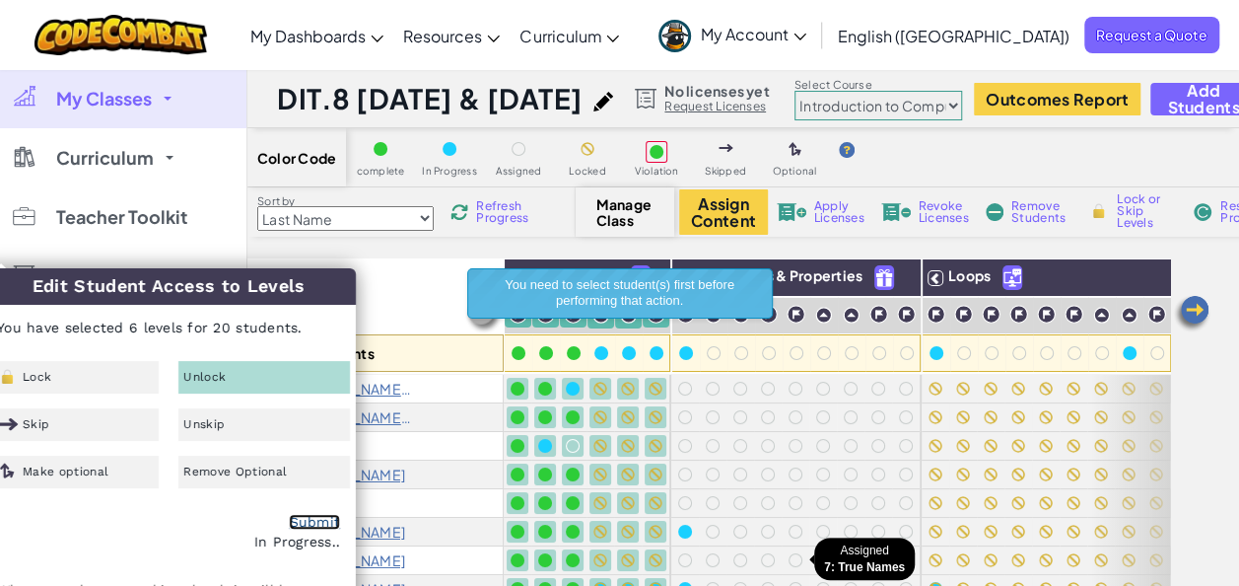
checkbox input "false"
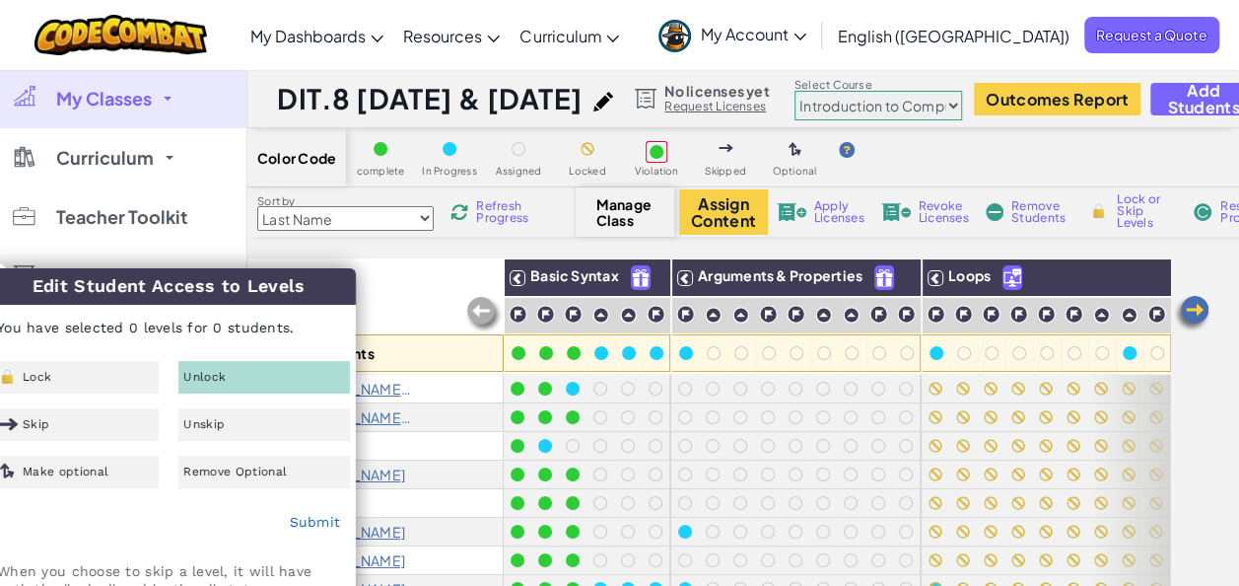
click at [384, 294] on div "All Students" at bounding box center [375, 315] width 256 height 114
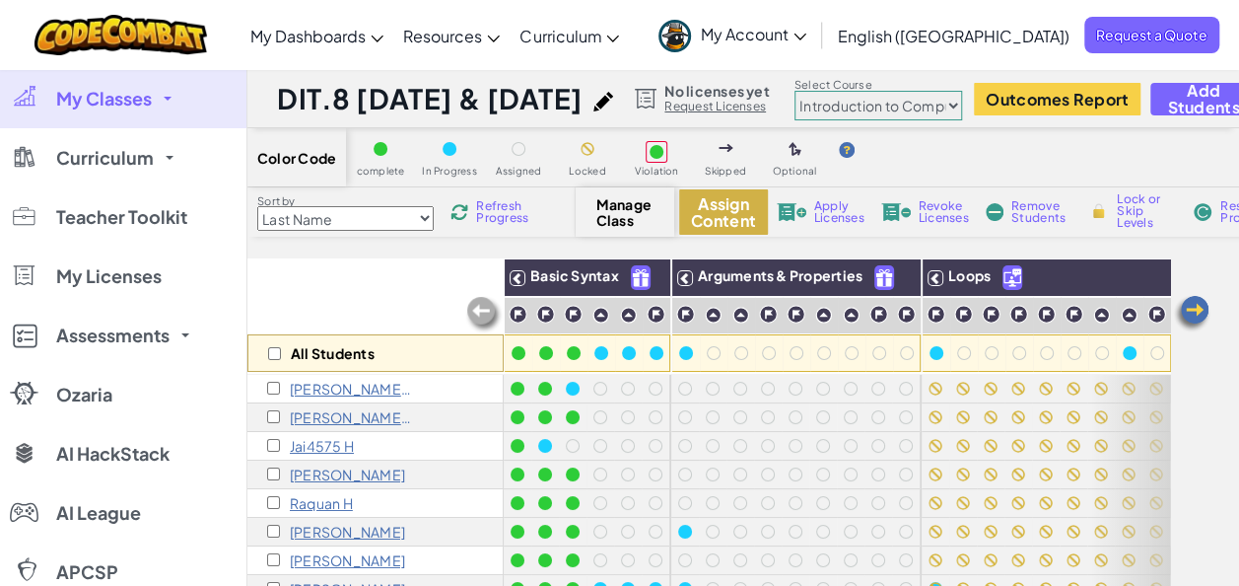
click at [719, 219] on button "Assign Content" at bounding box center [723, 211] width 89 height 45
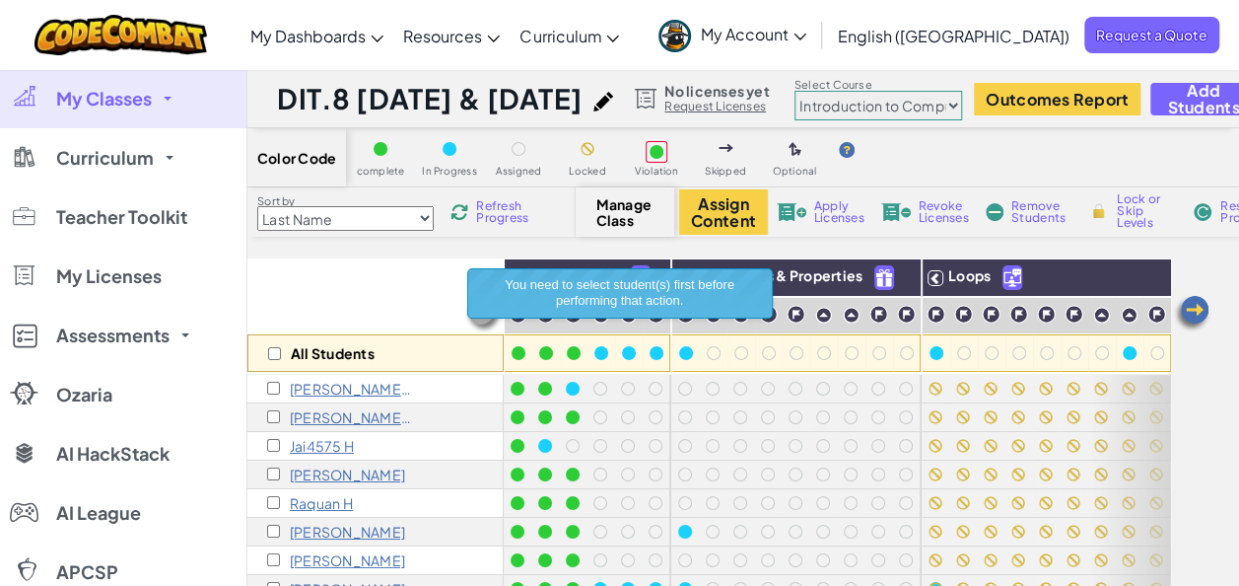
click at [408, 282] on div "All Students" at bounding box center [375, 315] width 256 height 114
click at [365, 292] on div "All Students" at bounding box center [375, 315] width 256 height 114
click at [394, 274] on div "All Students" at bounding box center [375, 315] width 256 height 114
click at [335, 301] on div "All Students" at bounding box center [375, 315] width 256 height 114
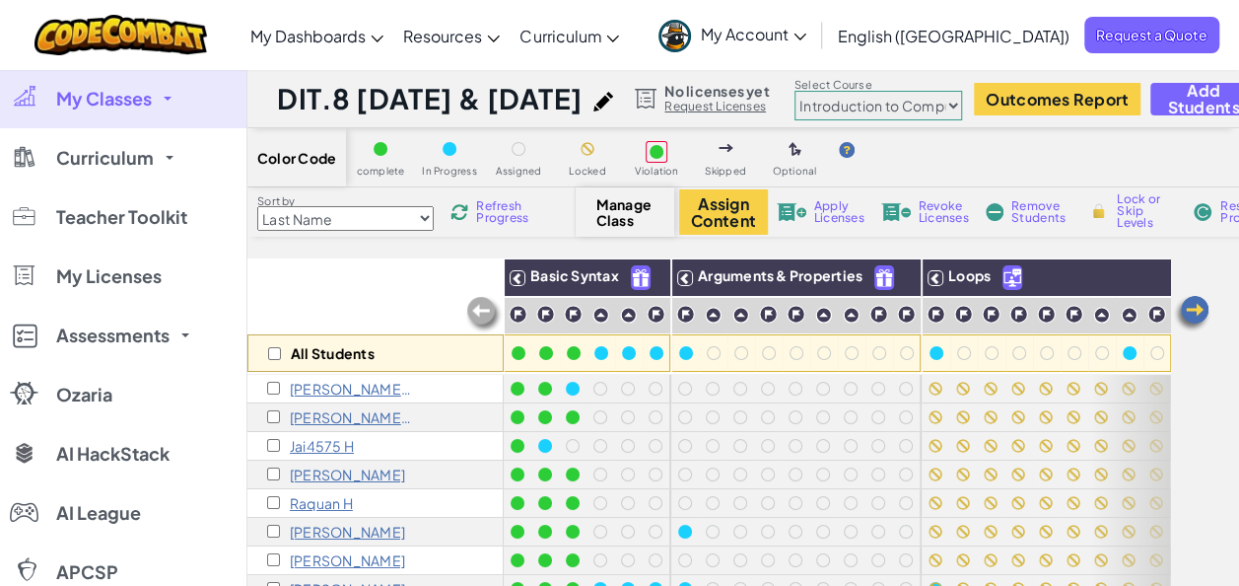
click at [175, 107] on link "My Classes" at bounding box center [123, 98] width 246 height 59
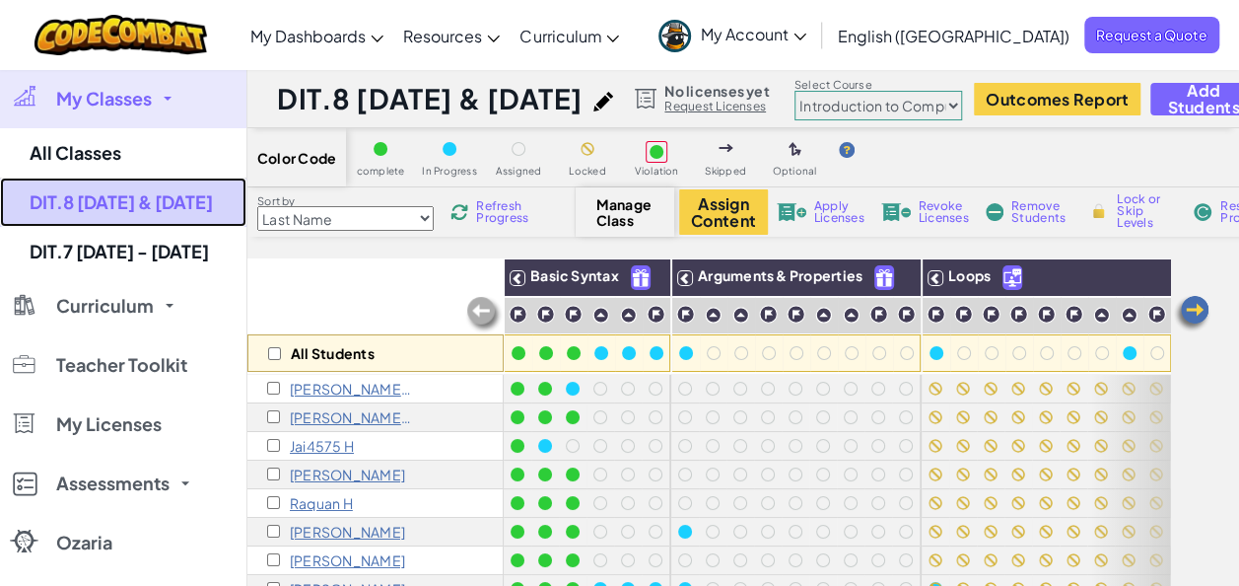
click at [181, 199] on link "DIT.8 [DATE] & [DATE]" at bounding box center [123, 201] width 246 height 49
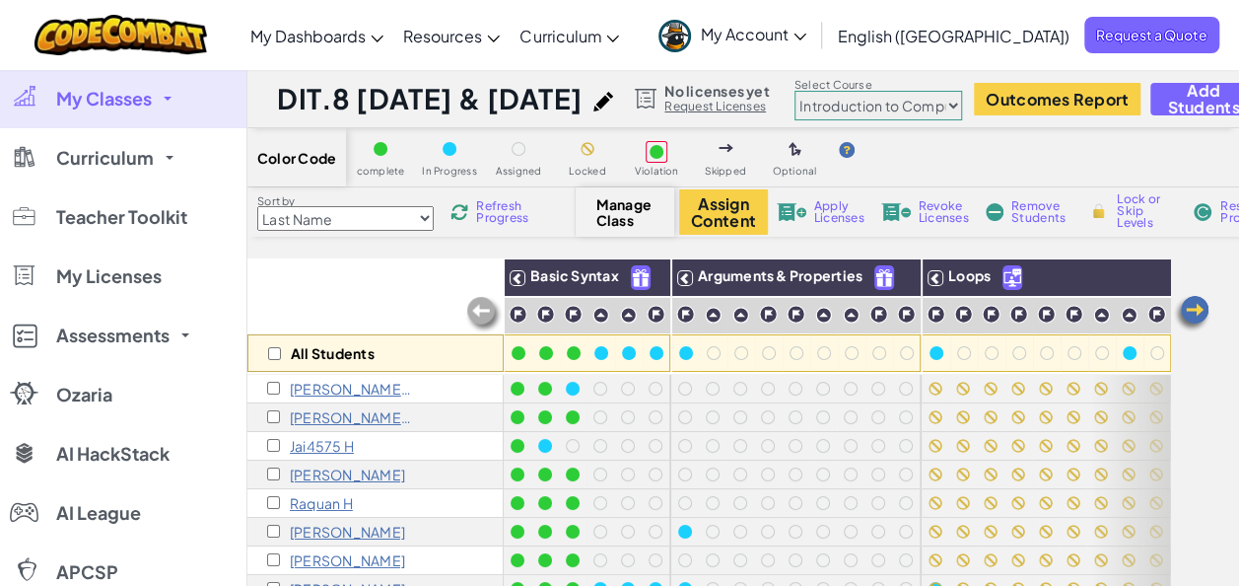
scroll to position [3, 0]
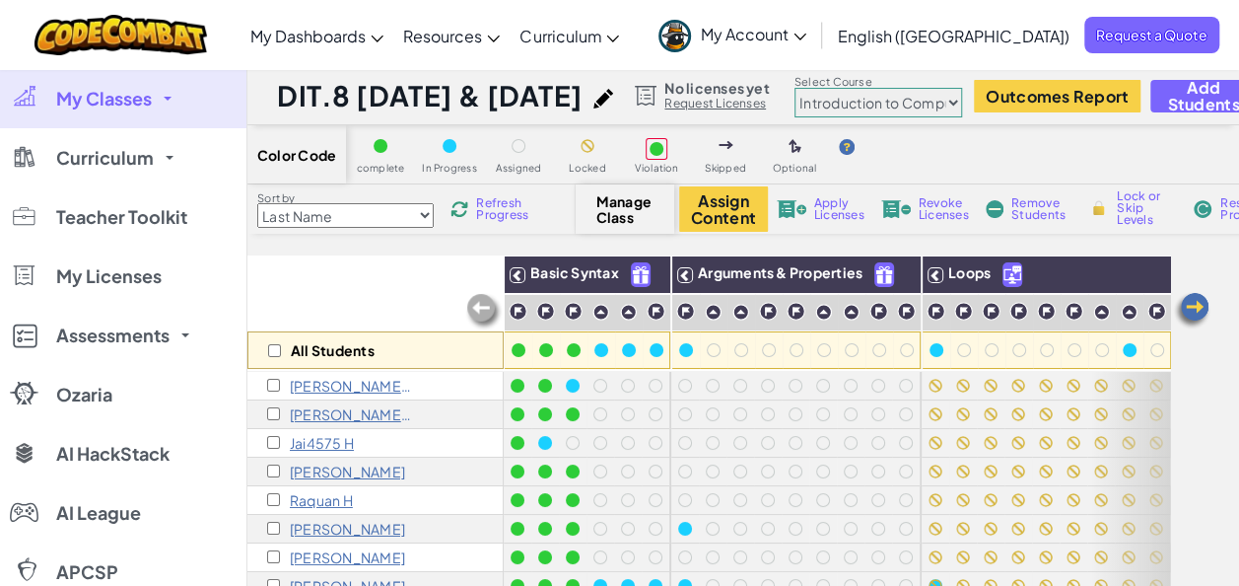
click at [614, 207] on span "Manage Class" at bounding box center [626, 209] width 58 height 32
click at [643, 208] on span "Manage Class" at bounding box center [626, 209] width 58 height 32
click at [723, 212] on button "Assign Content" at bounding box center [723, 208] width 89 height 45
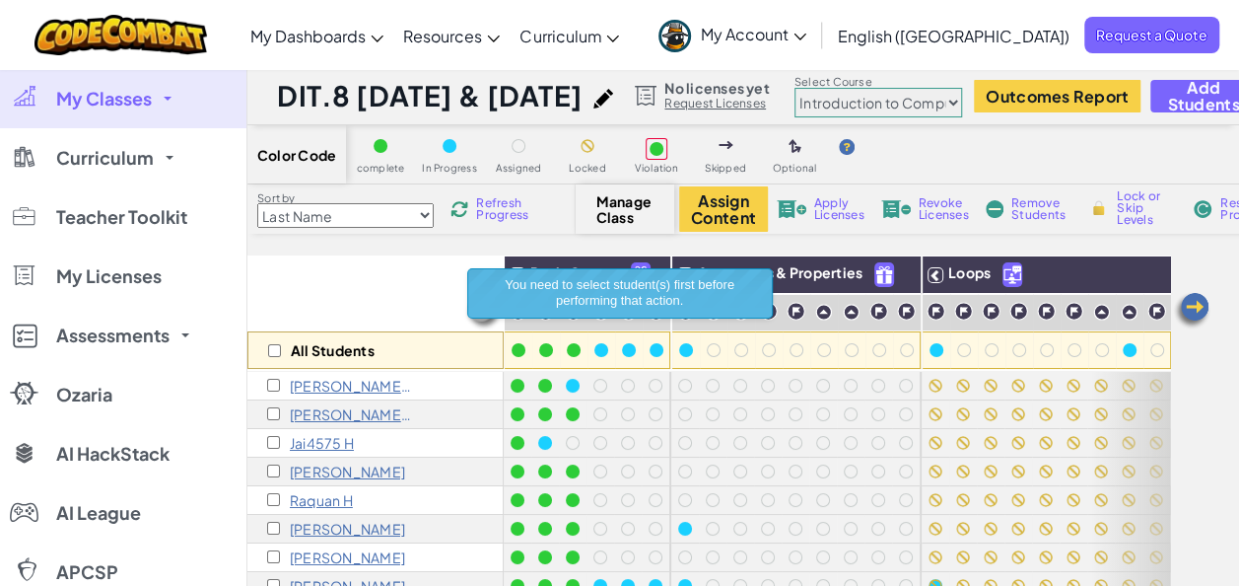
click at [1018, 165] on div "Color Code complete In Progress Assigned Locked Violation Skipped Optional" at bounding box center [838, 154] width 1183 height 59
click at [98, 109] on link "My Classes" at bounding box center [123, 98] width 246 height 59
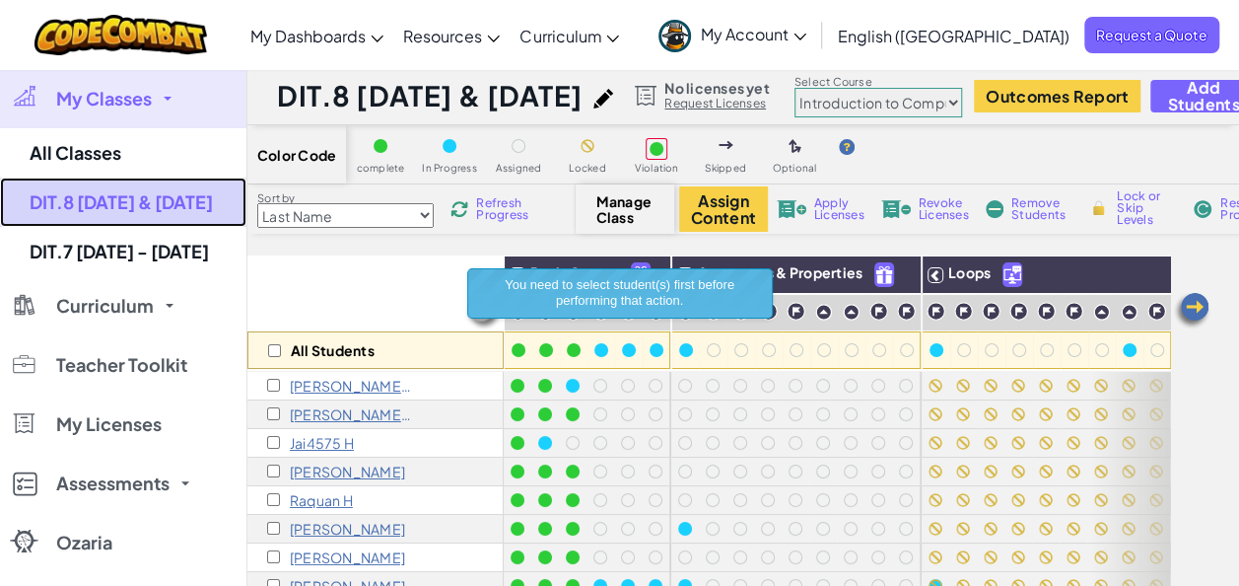
click at [119, 197] on link "DIT.8 [DATE] & [DATE]" at bounding box center [123, 201] width 246 height 49
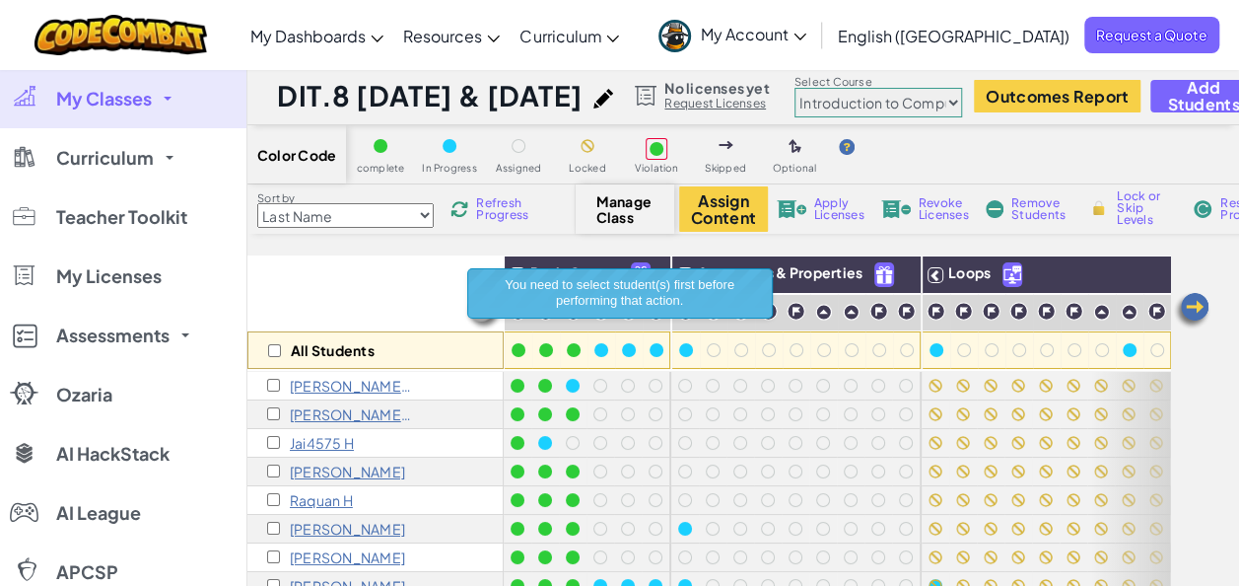
click at [122, 105] on span "My Classes" at bounding box center [104, 99] width 96 height 18
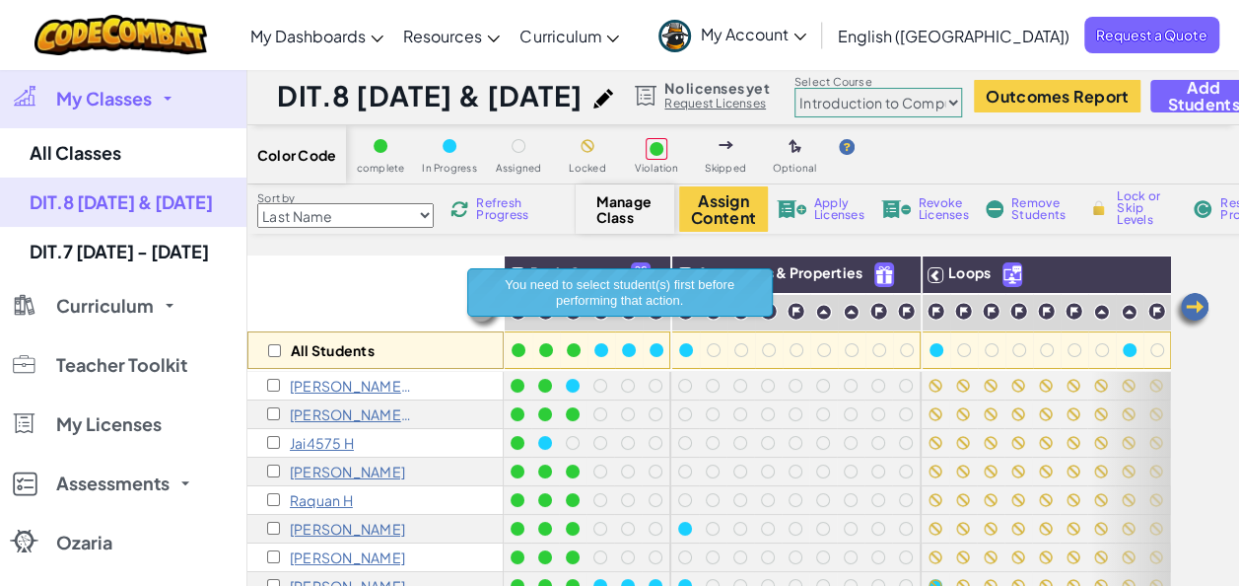
click at [97, 120] on link "My Classes" at bounding box center [123, 98] width 246 height 59
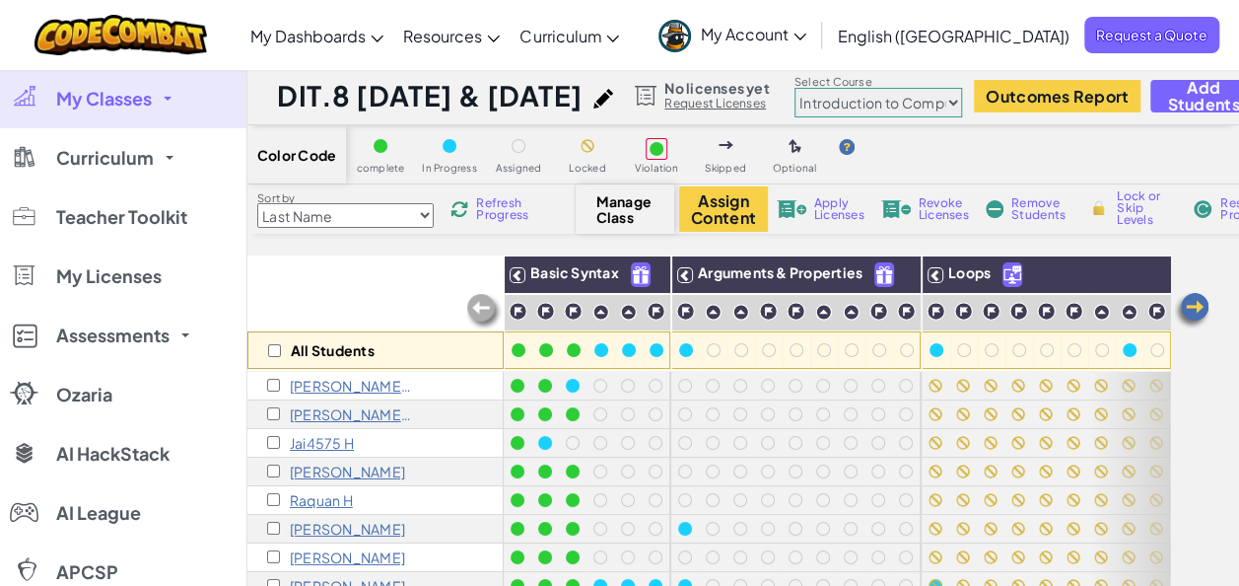
click at [97, 95] on span "My Classes" at bounding box center [104, 99] width 96 height 18
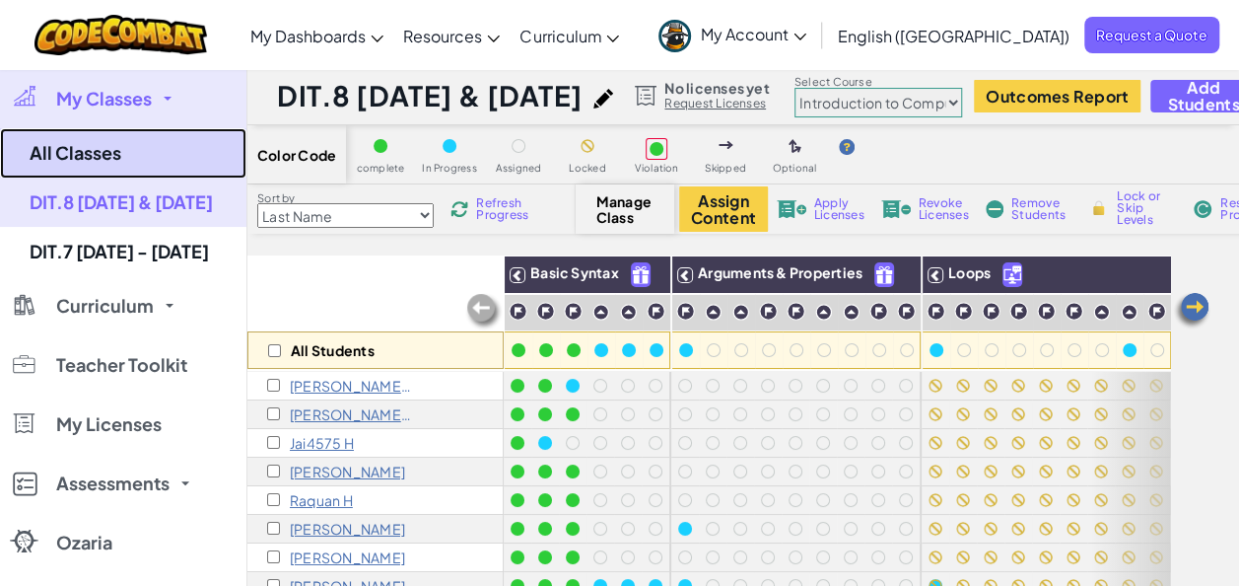
click at [89, 145] on link "All Classes" at bounding box center [123, 153] width 246 height 50
